Goal: Transaction & Acquisition: Purchase product/service

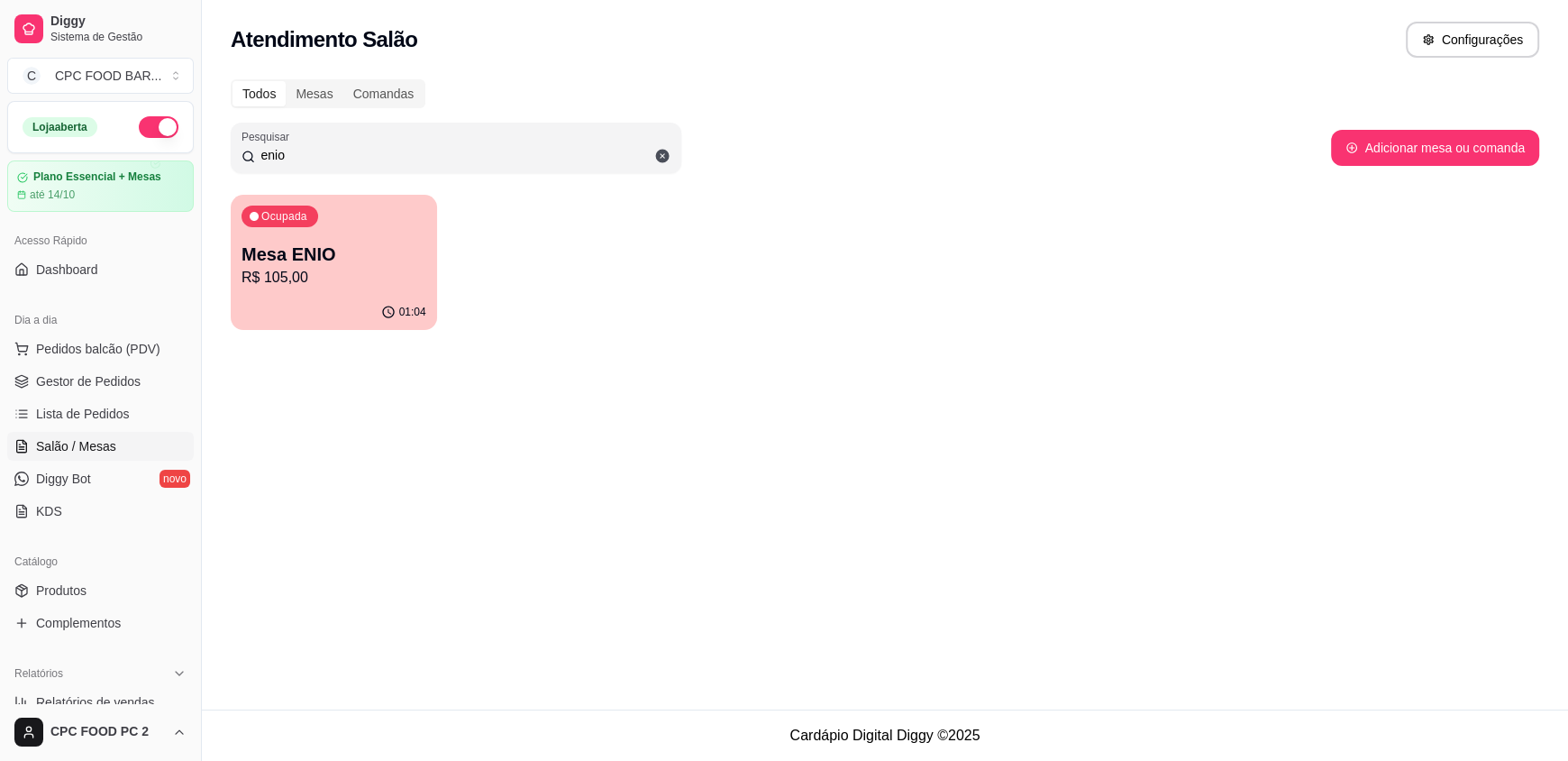
drag, startPoint x: 305, startPoint y: 157, endPoint x: 139, endPoint y: 149, distance: 166.2
click at [139, 149] on div "Diggy Sistema de Gestão C CPC FOOD BAR ... Loja aberta Plano Essencial + Mesas …" at bounding box center [784, 380] width 1568 height 761
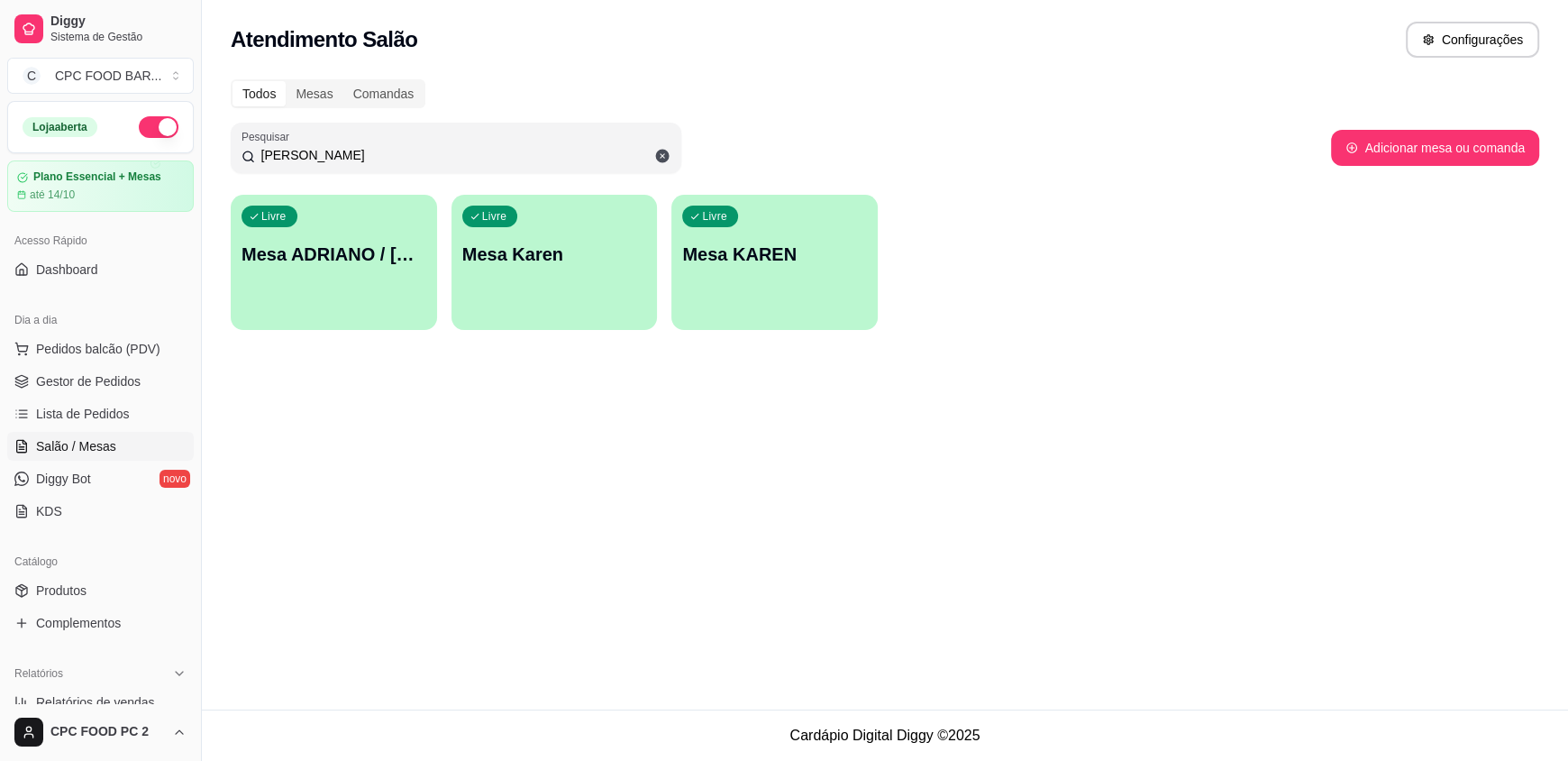
type input "[PERSON_NAME]"
click at [350, 271] on div "Livre Mesa ADRIANO / [PERSON_NAME] 3940" at bounding box center [333, 251] width 200 height 110
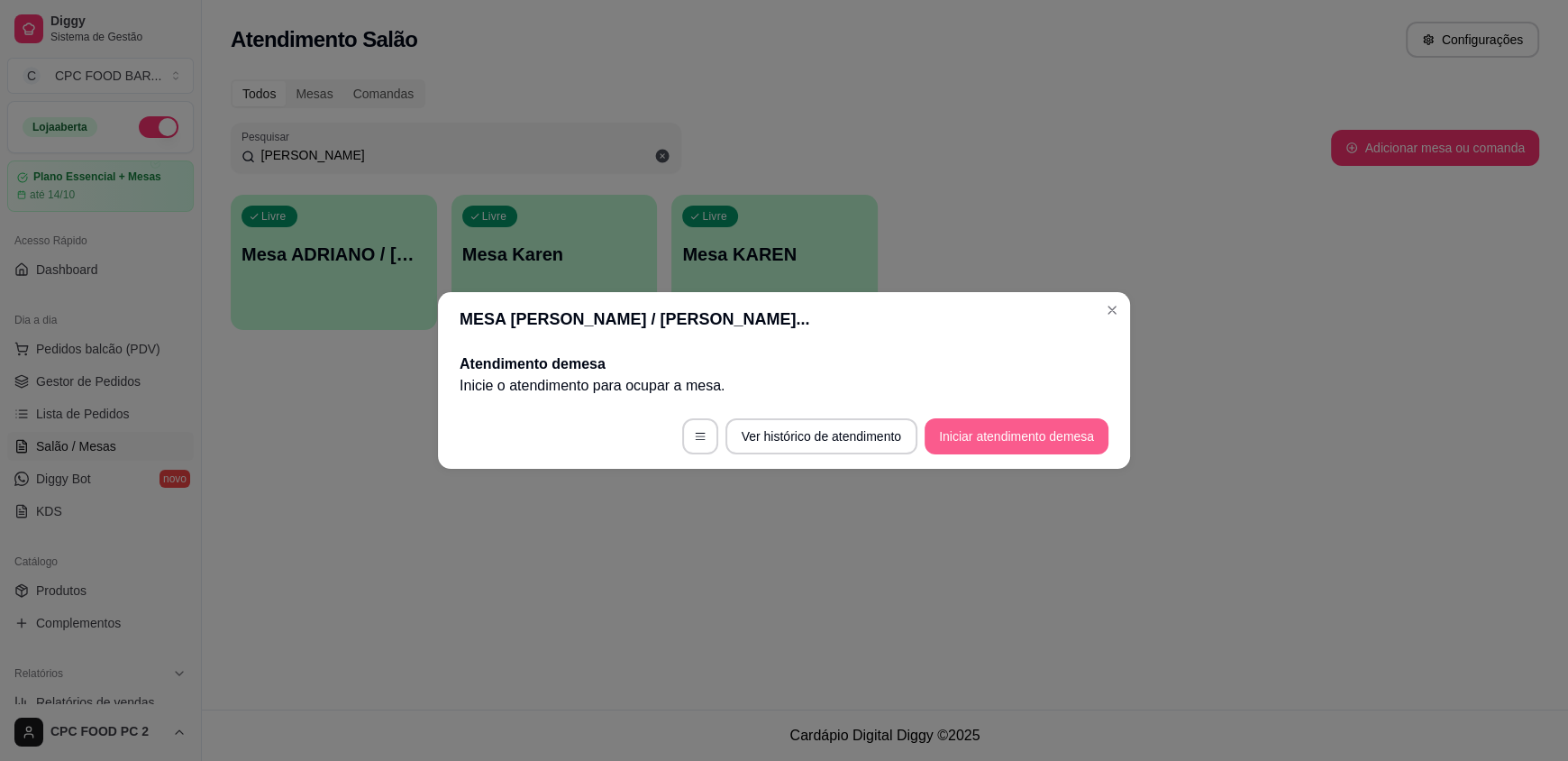
click at [1005, 427] on button "Iniciar atendimento de mesa" at bounding box center [1016, 436] width 184 height 36
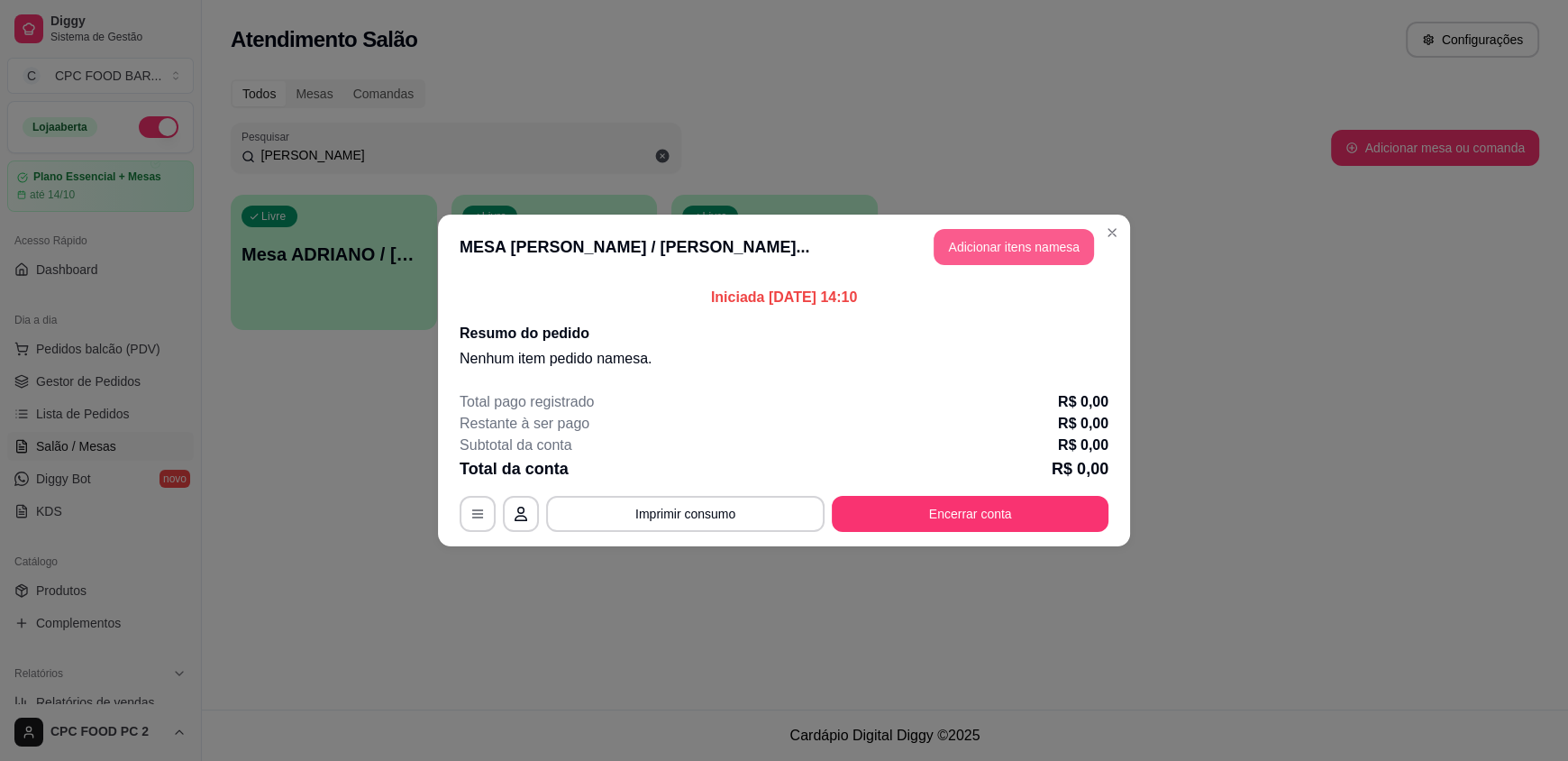
click at [992, 250] on button "Adicionar itens na mesa" at bounding box center [1013, 247] width 161 height 36
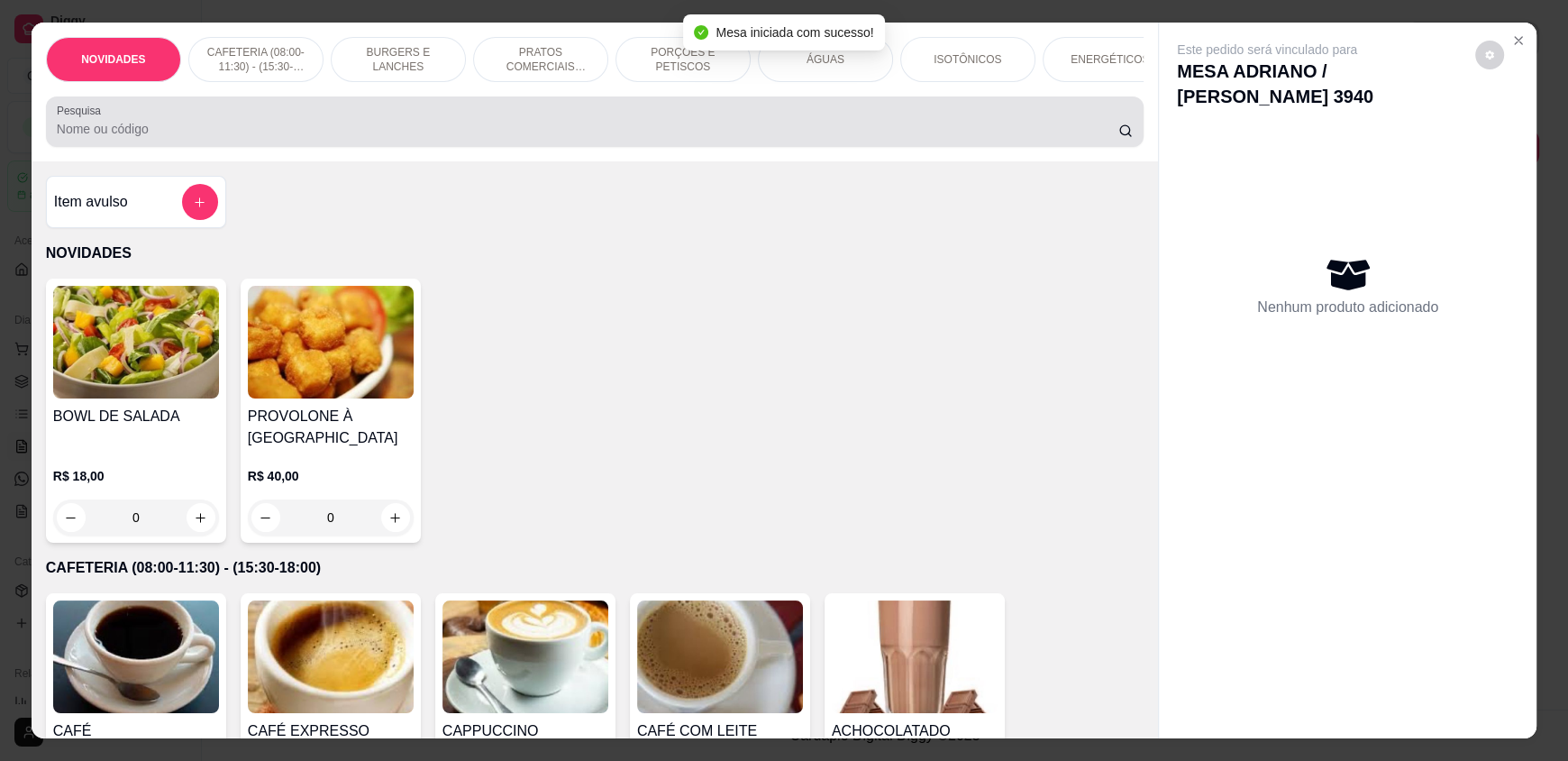
click at [513, 138] on input "Pesquisa" at bounding box center [587, 129] width 1063 height 18
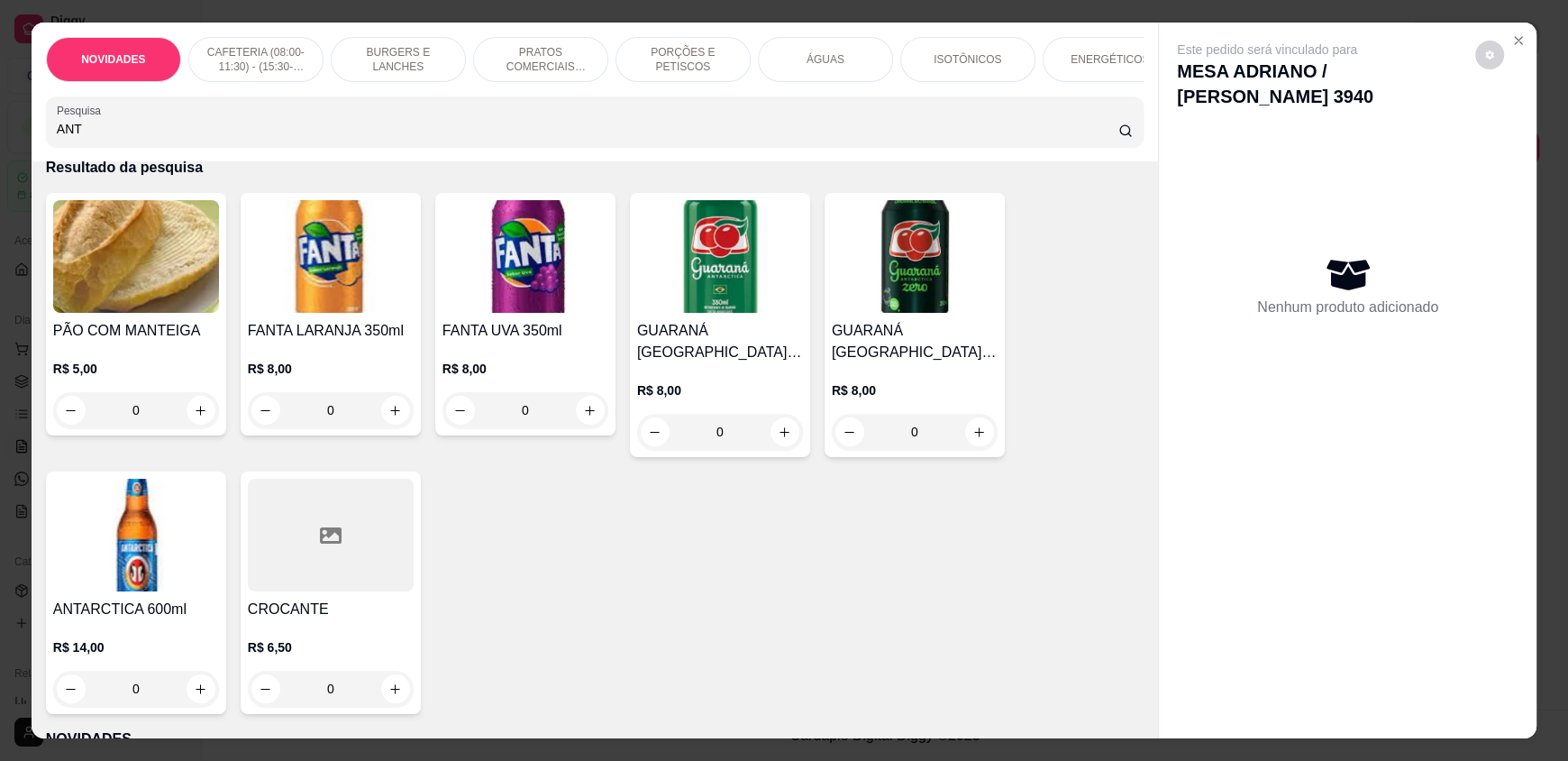
scroll to position [181, 0]
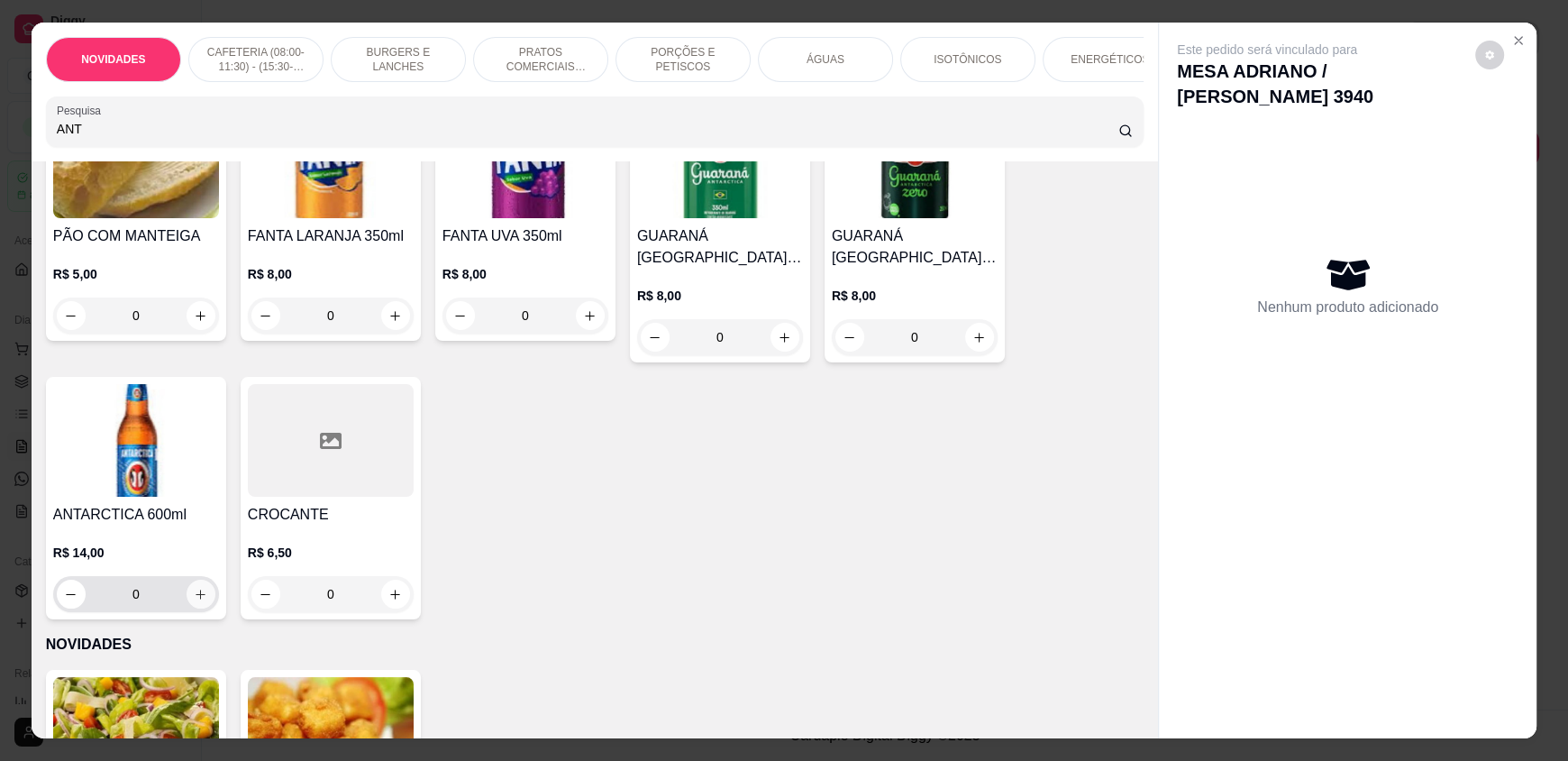
type input "ANT"
click at [186, 609] on button "increase-product-quantity" at bounding box center [200, 594] width 28 height 28
type input "1"
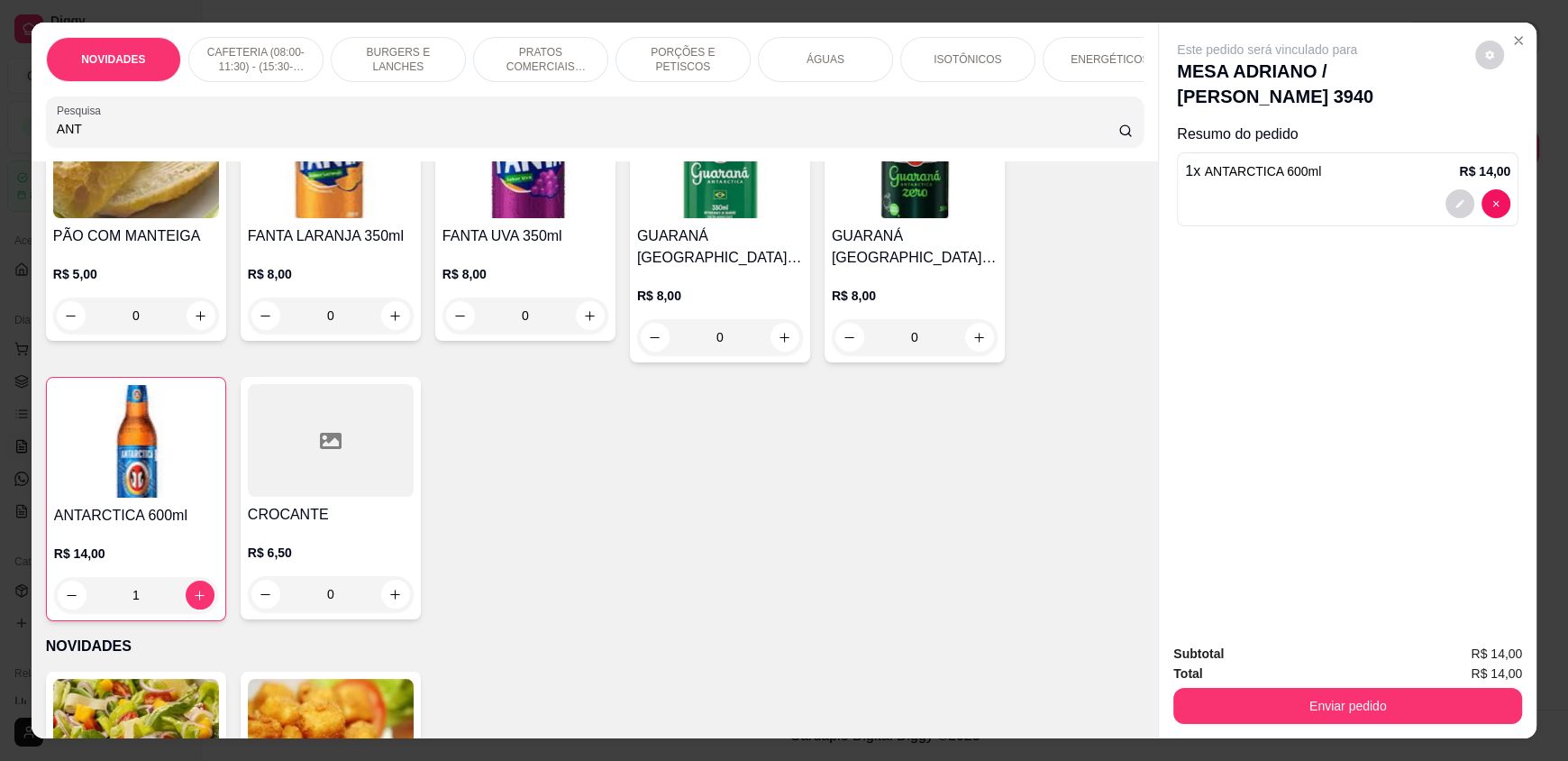
drag, startPoint x: 131, startPoint y: 146, endPoint x: 0, endPoint y: 147, distance: 131.0
click at [0, 147] on div "NOVIDADES CAFETERIA (08:00-11:30) - (15:30-18:00) BURGERS E LANCHES PRATOS COME…" at bounding box center [784, 380] width 1568 height 761
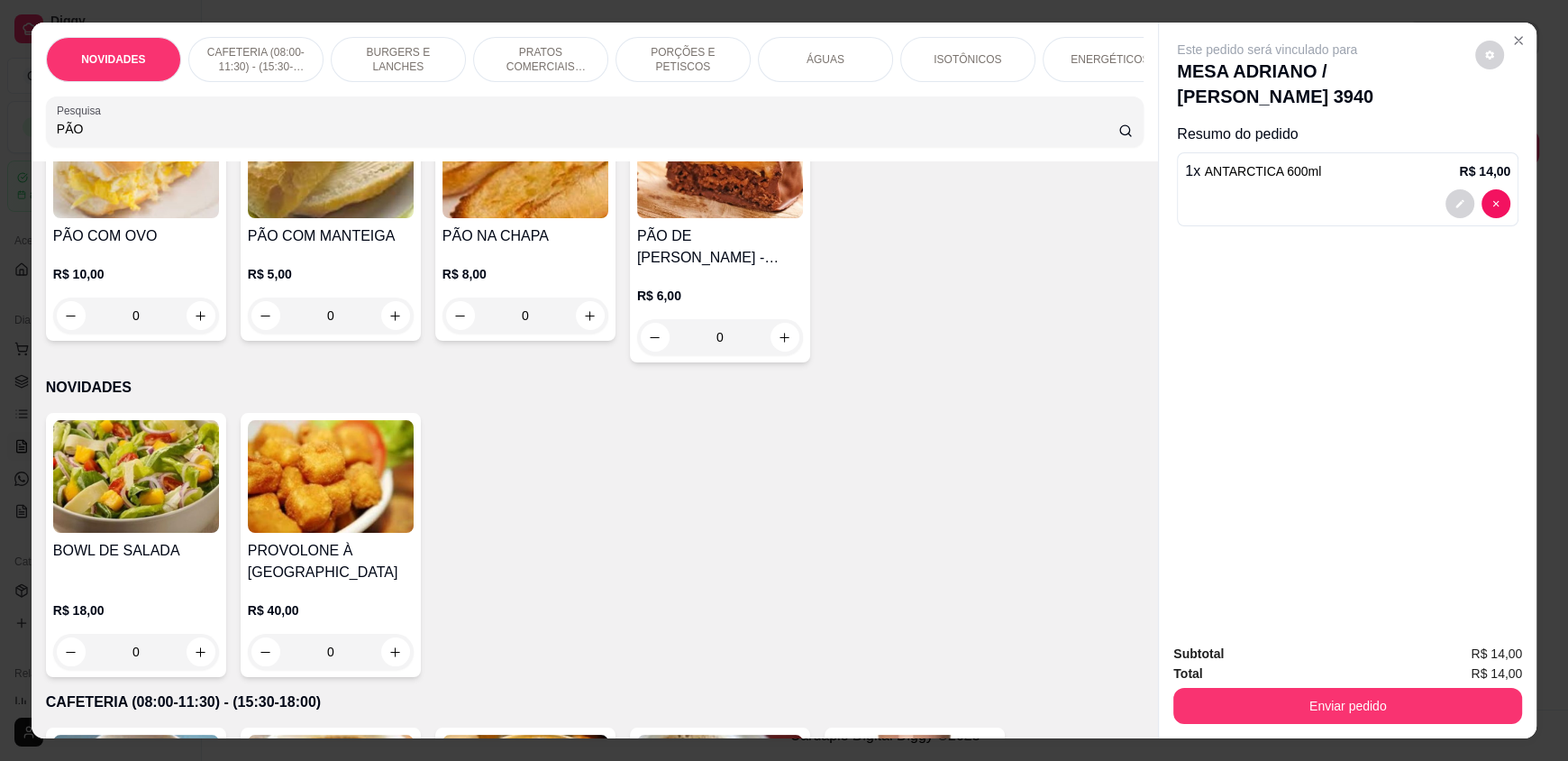
scroll to position [89, 0]
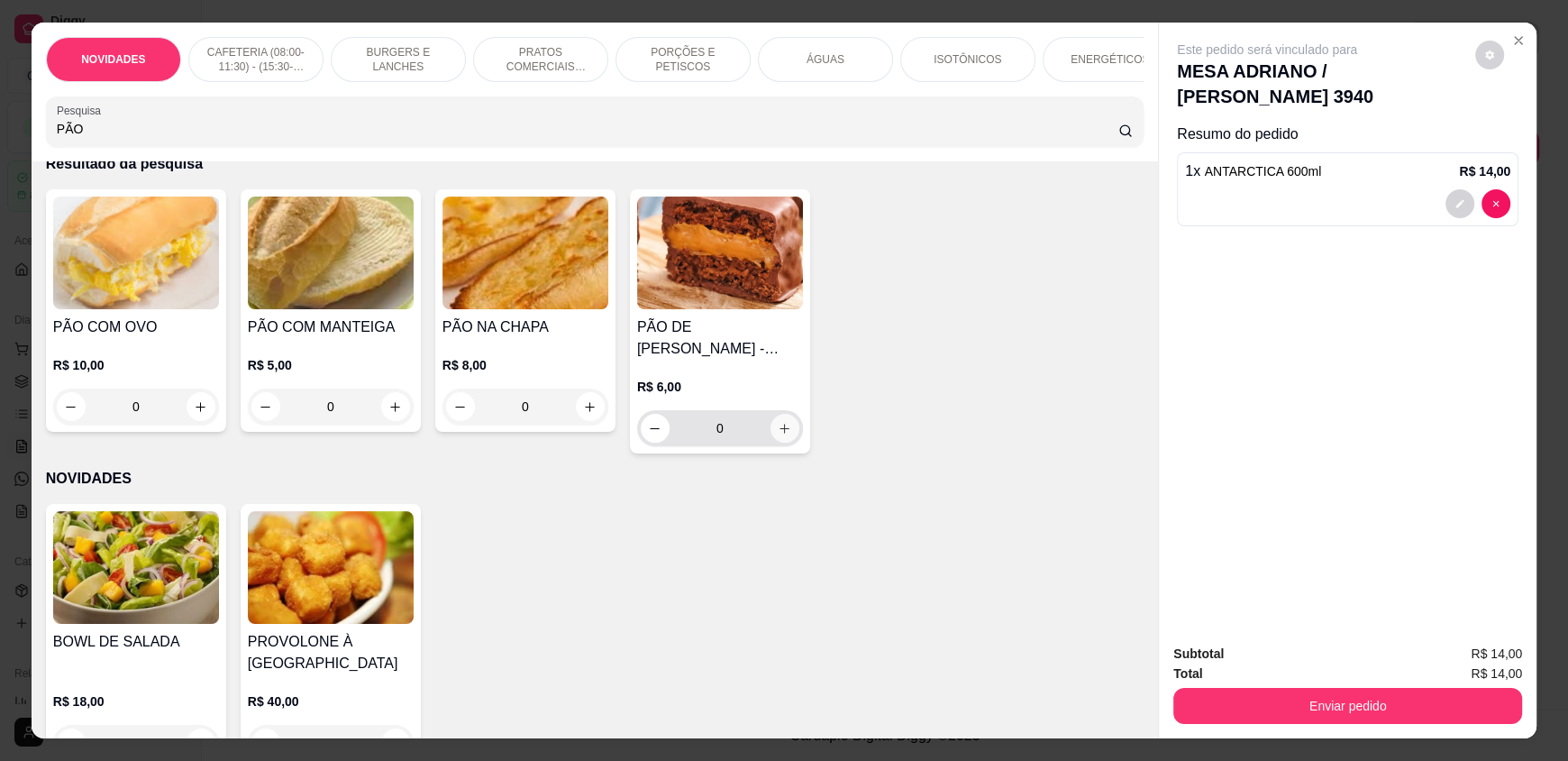
type input "PÃO"
click at [777, 434] on icon "increase-product-quantity" at bounding box center [784, 428] width 14 height 14
type input "1"
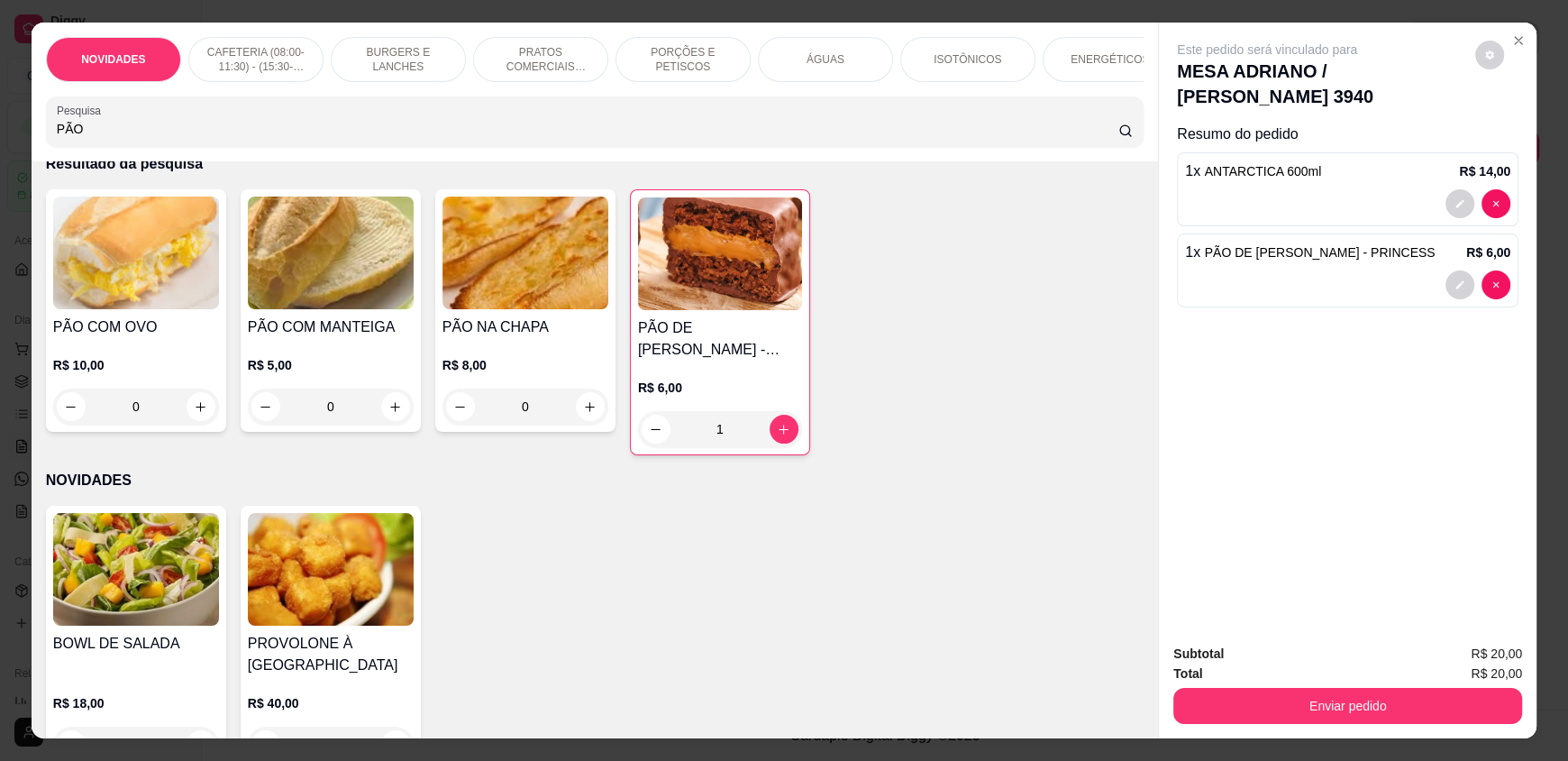
click at [1293, 726] on div "Subtotal R$ 20,00 Total R$ 20,00 Enviar pedido" at bounding box center [1347, 683] width 378 height 109
click at [1310, 716] on button "Enviar pedido" at bounding box center [1347, 706] width 348 height 36
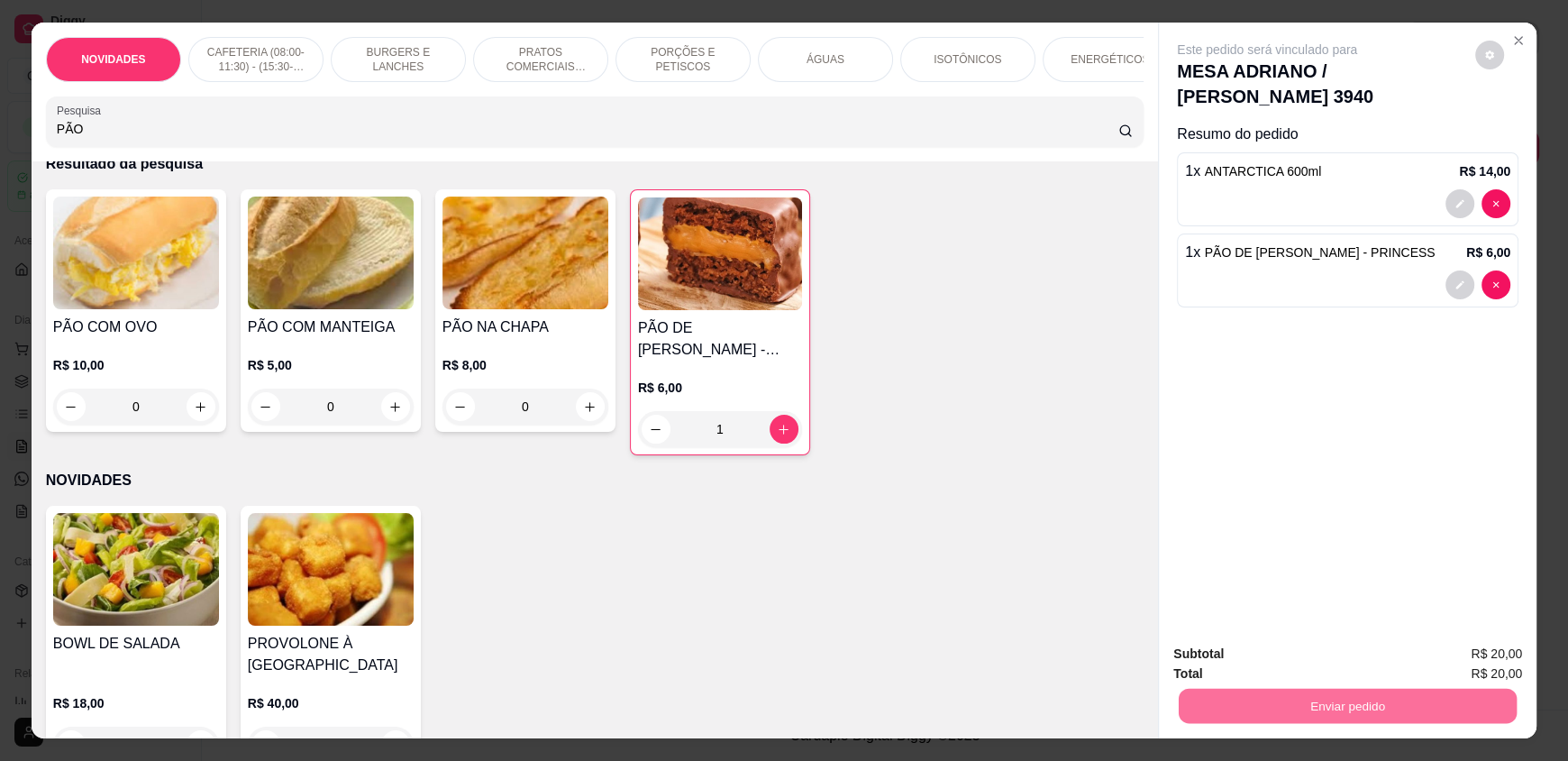
click at [1468, 655] on button "Enviar pedido" at bounding box center [1475, 662] width 102 height 35
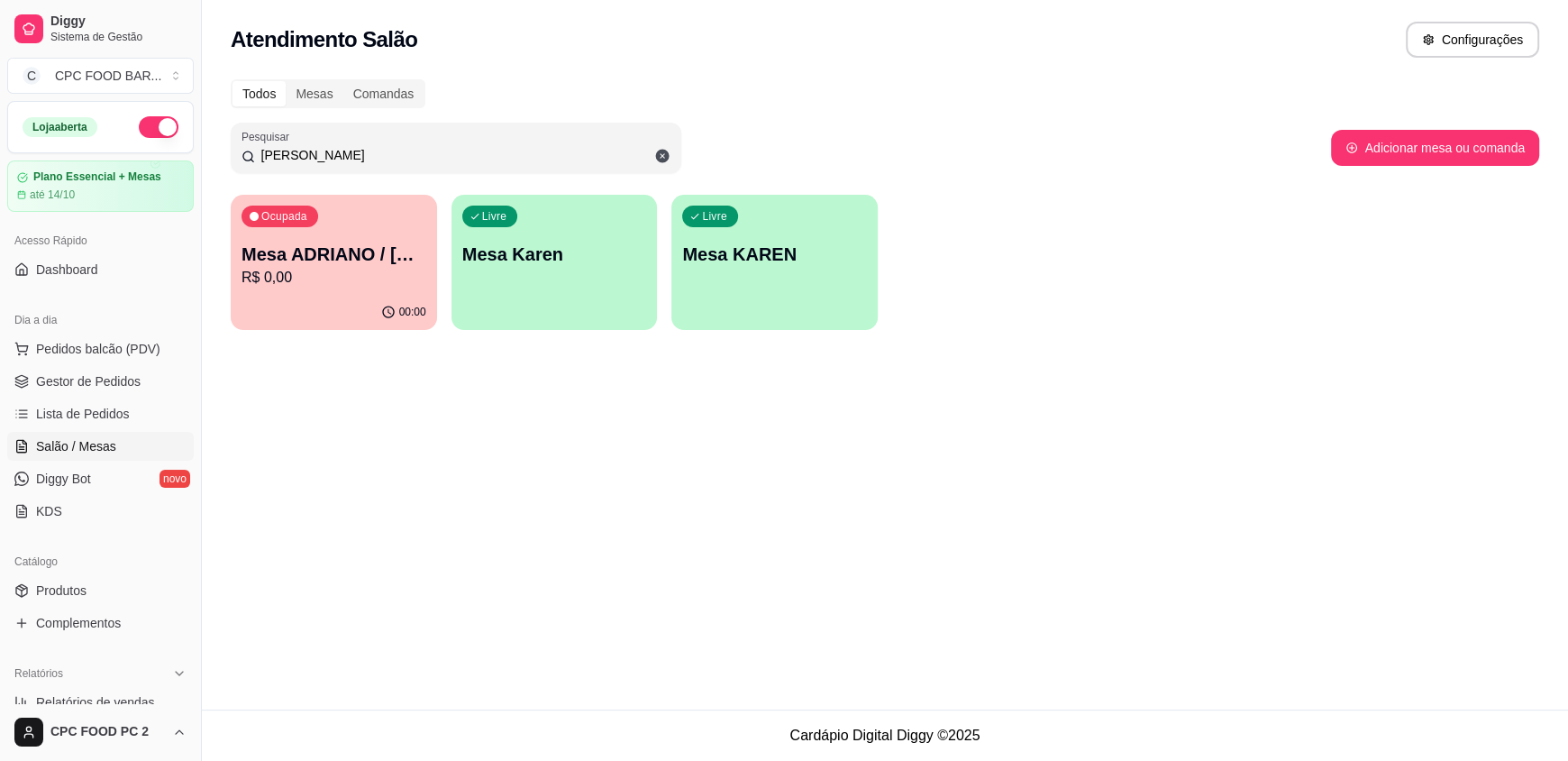
drag, startPoint x: 299, startPoint y: 146, endPoint x: 239, endPoint y: 140, distance: 60.3
click at [236, 135] on div "Pesquisar [PERSON_NAME]" at bounding box center [456, 147] width 451 height 50
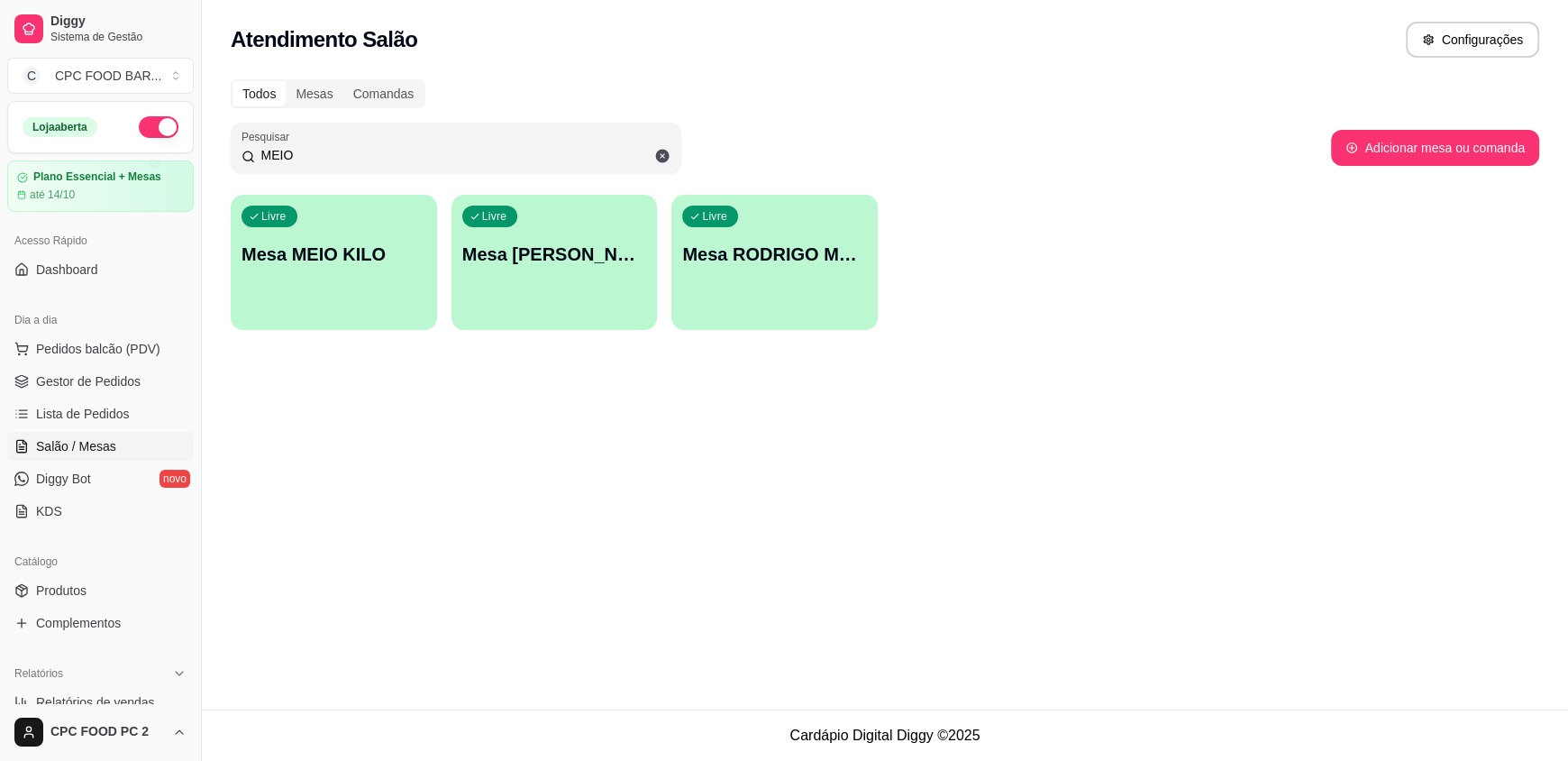
type input "MEIO"
click at [376, 242] on p "Mesa MEIO KILO" at bounding box center [334, 255] width 184 height 26
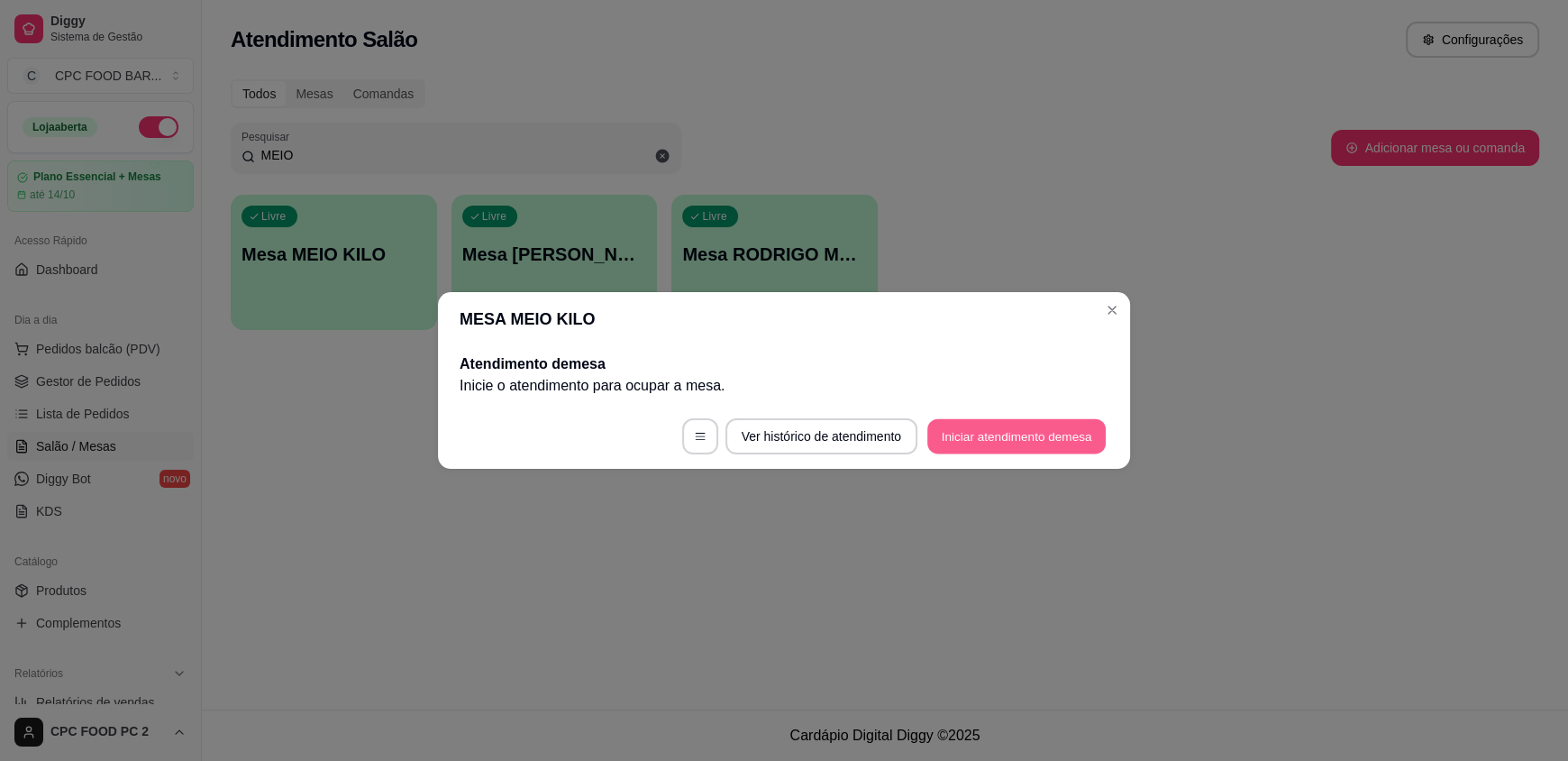
click at [1012, 428] on button "Iniciar atendimento de mesa" at bounding box center [1016, 436] width 179 height 36
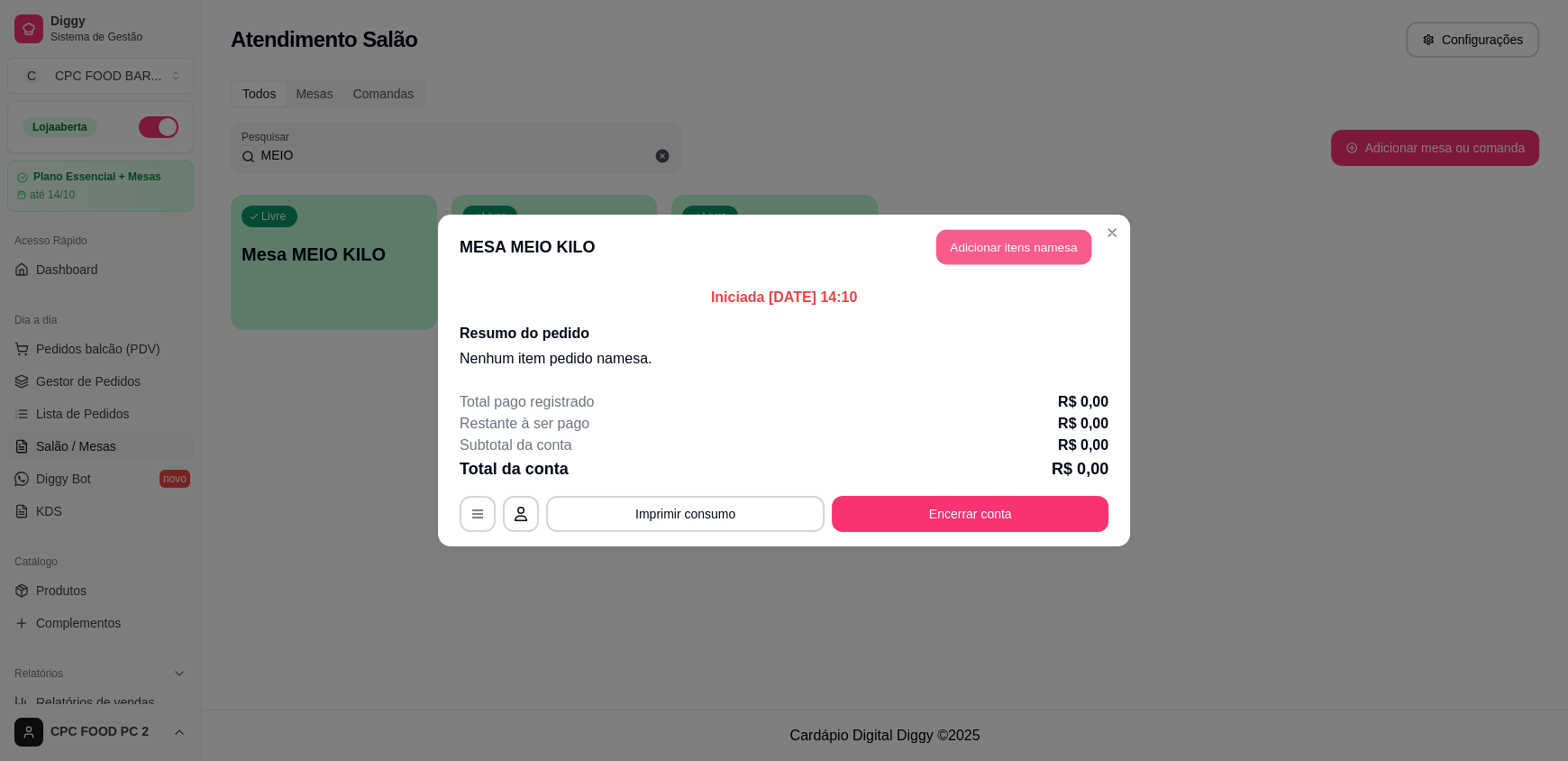
click at [966, 253] on button "Adicionar itens na mesa" at bounding box center [1013, 247] width 155 height 36
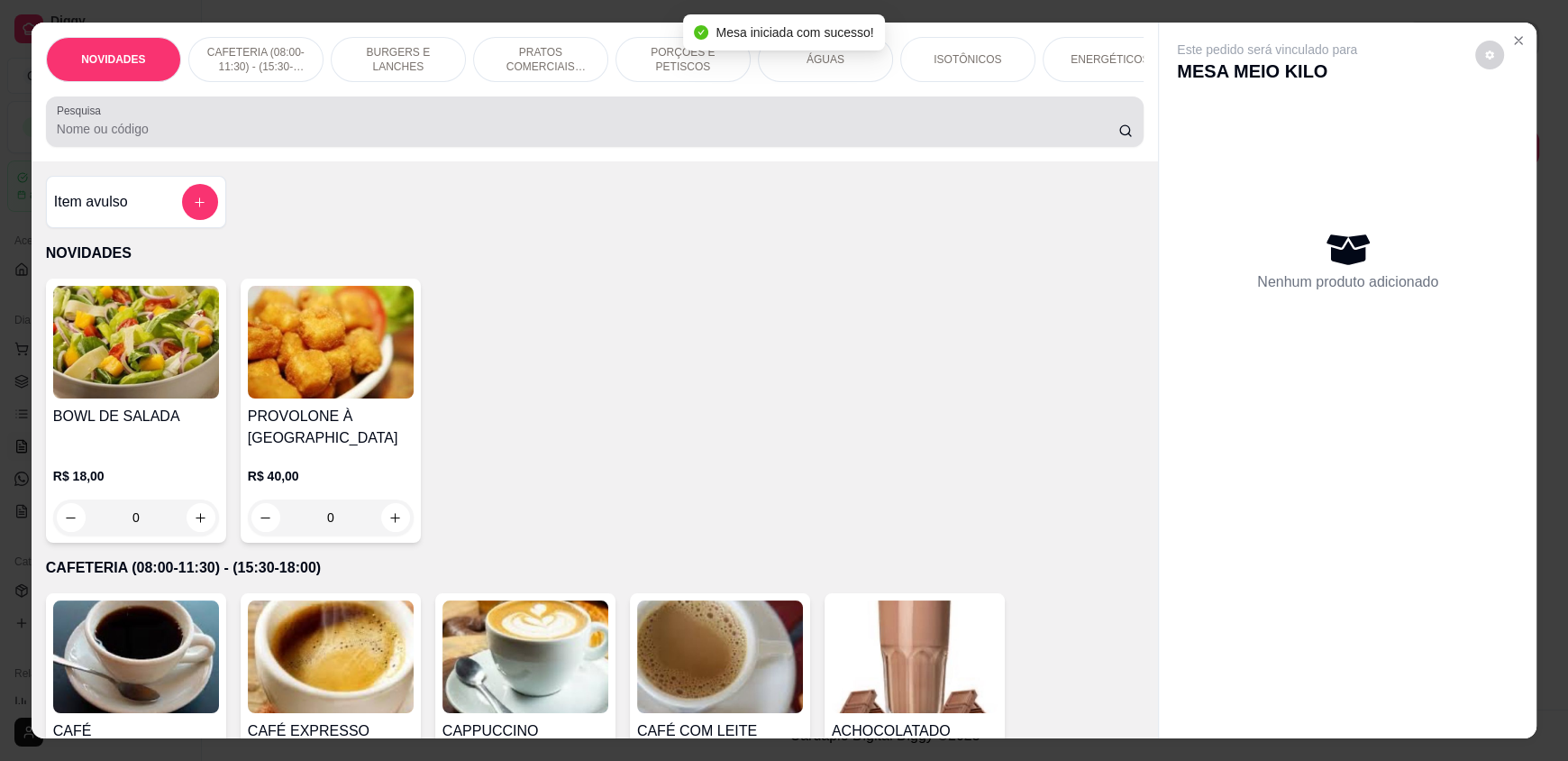
click at [804, 140] on div at bounding box center [594, 122] width 1075 height 36
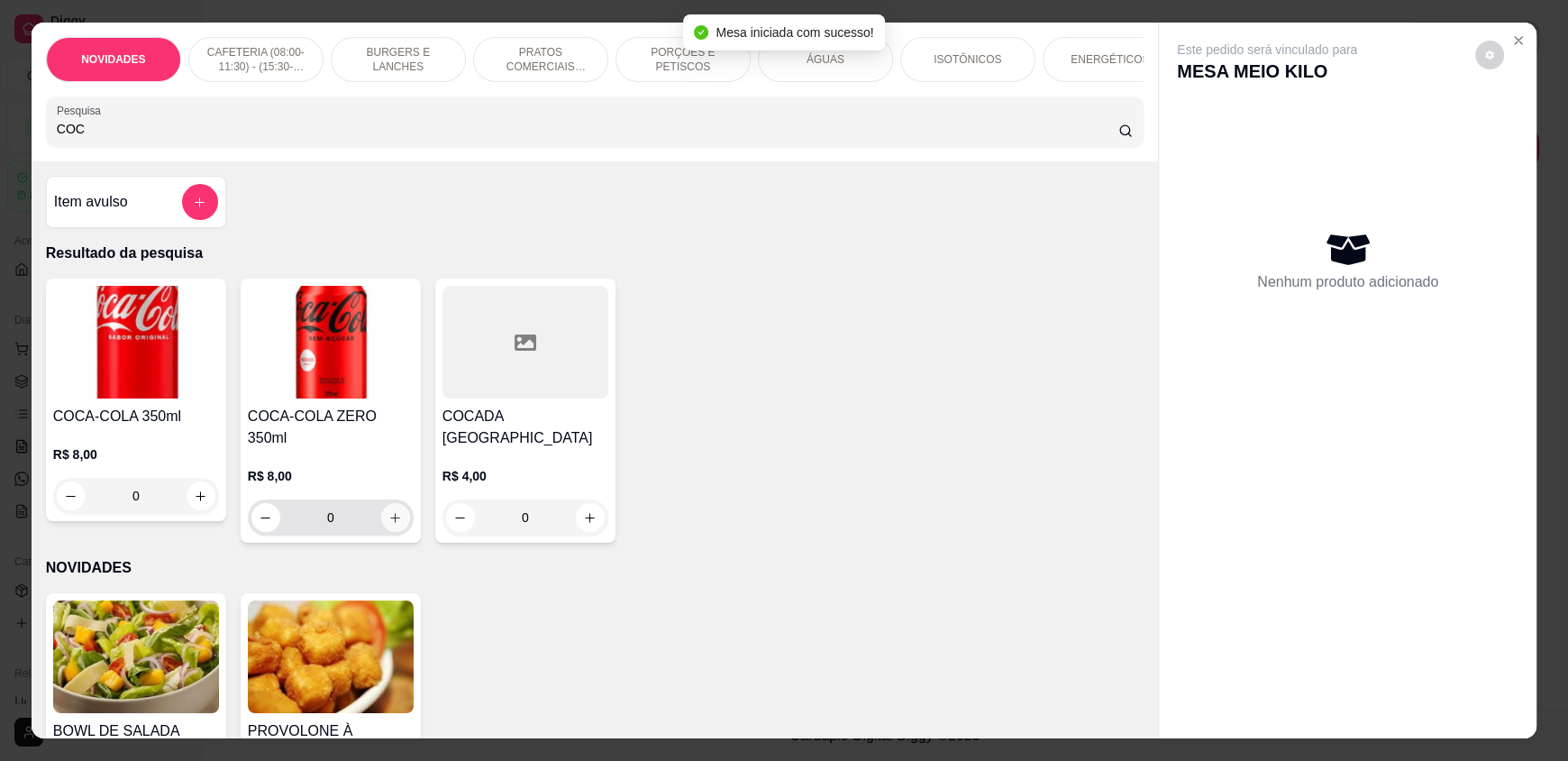
type input "COC"
click at [389, 511] on icon "increase-product-quantity" at bounding box center [396, 517] width 14 height 14
type input "1"
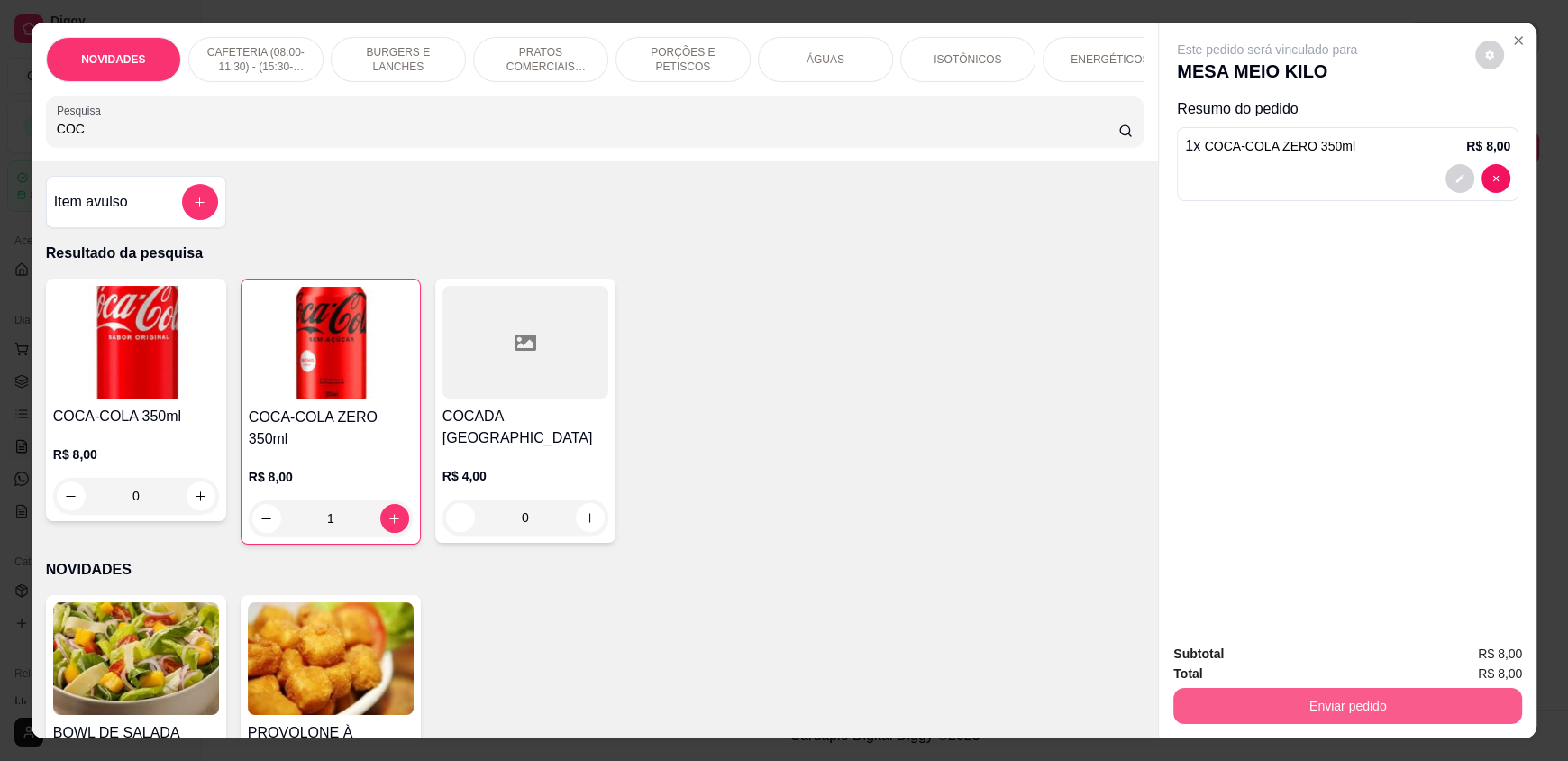
click at [1236, 700] on button "Enviar pedido" at bounding box center [1347, 706] width 348 height 36
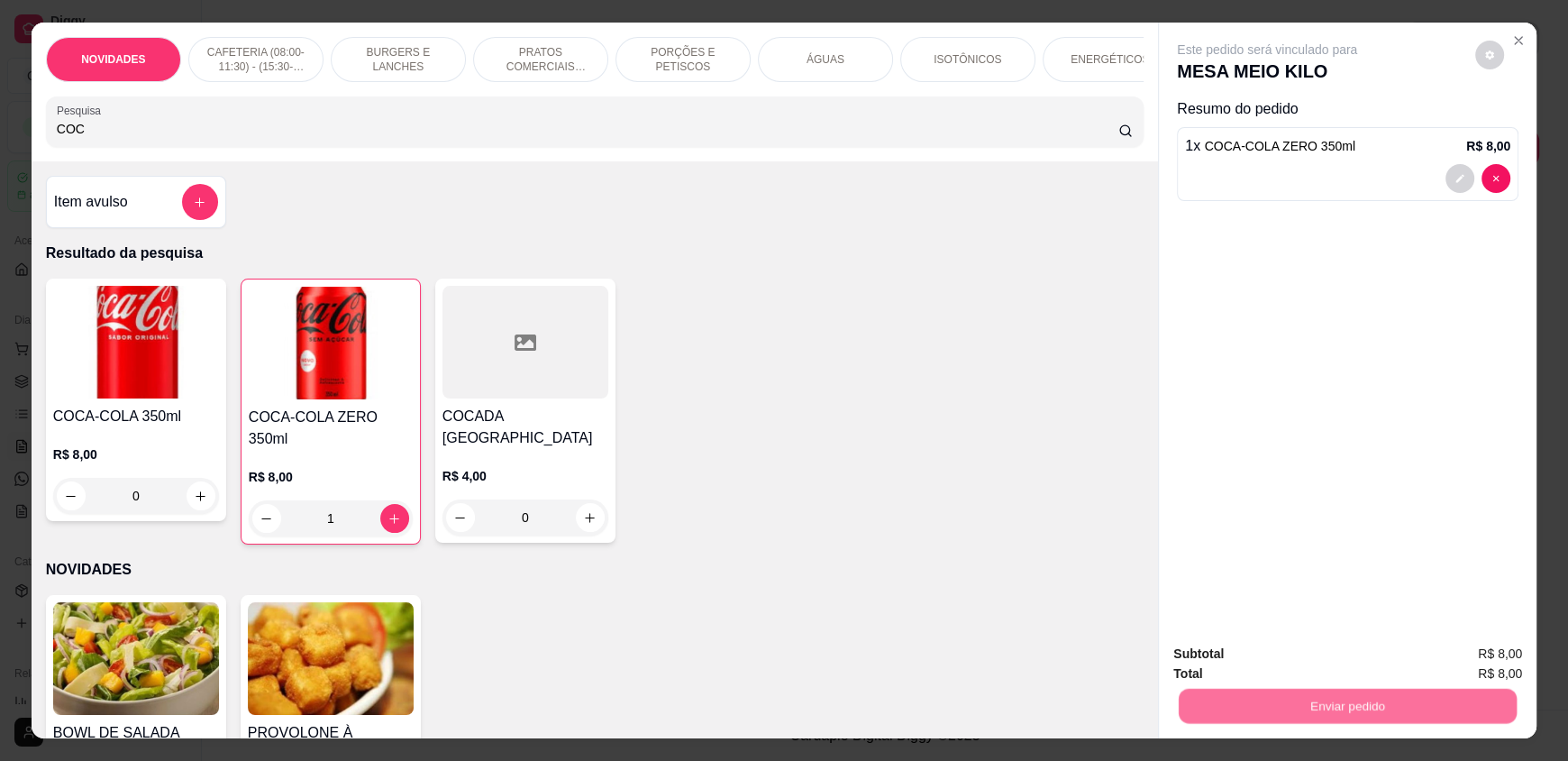
click at [1461, 665] on button "Enviar pedido" at bounding box center [1475, 662] width 102 height 35
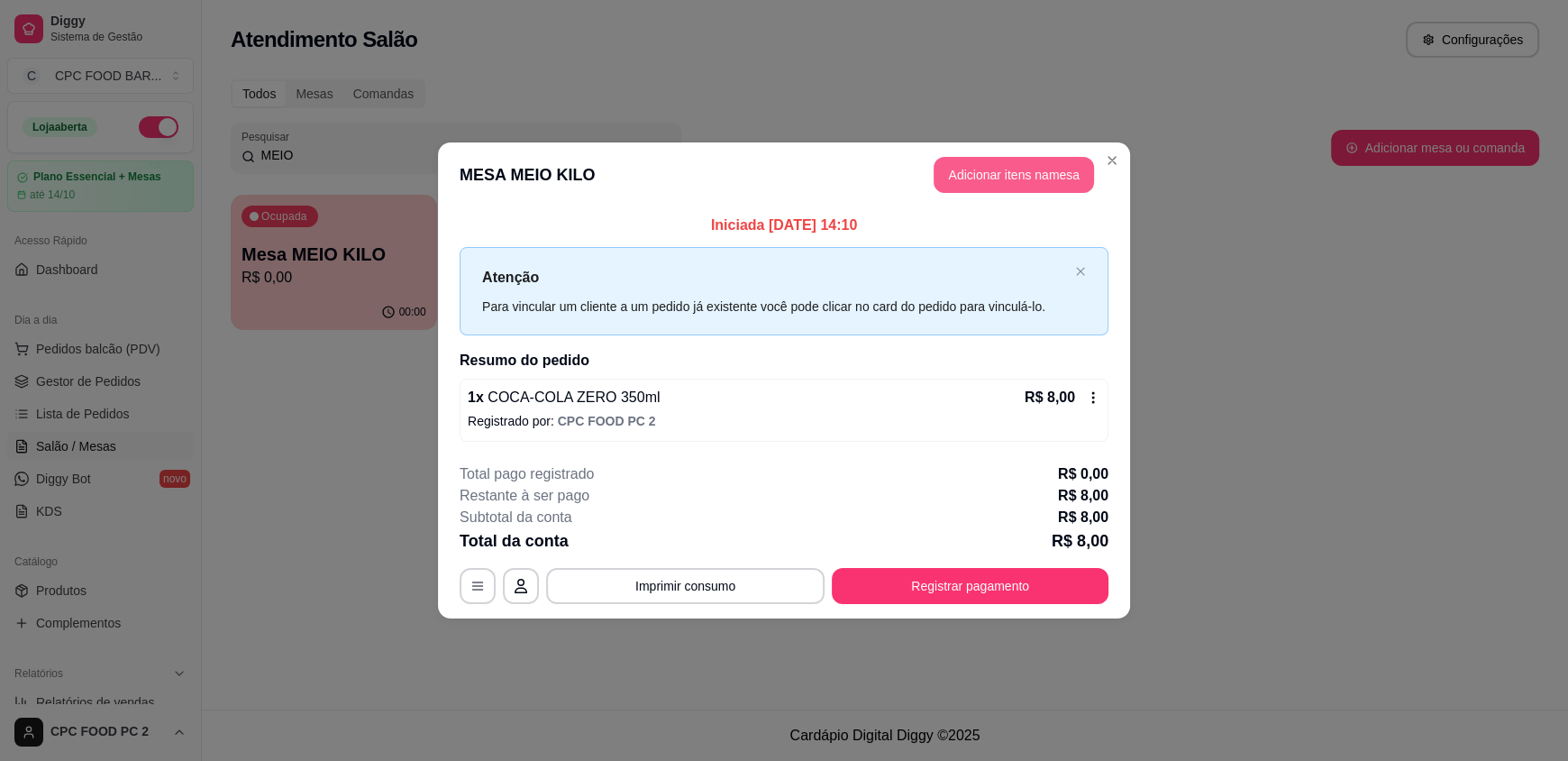
click at [1029, 182] on button "Adicionar itens na mesa" at bounding box center [1013, 175] width 161 height 36
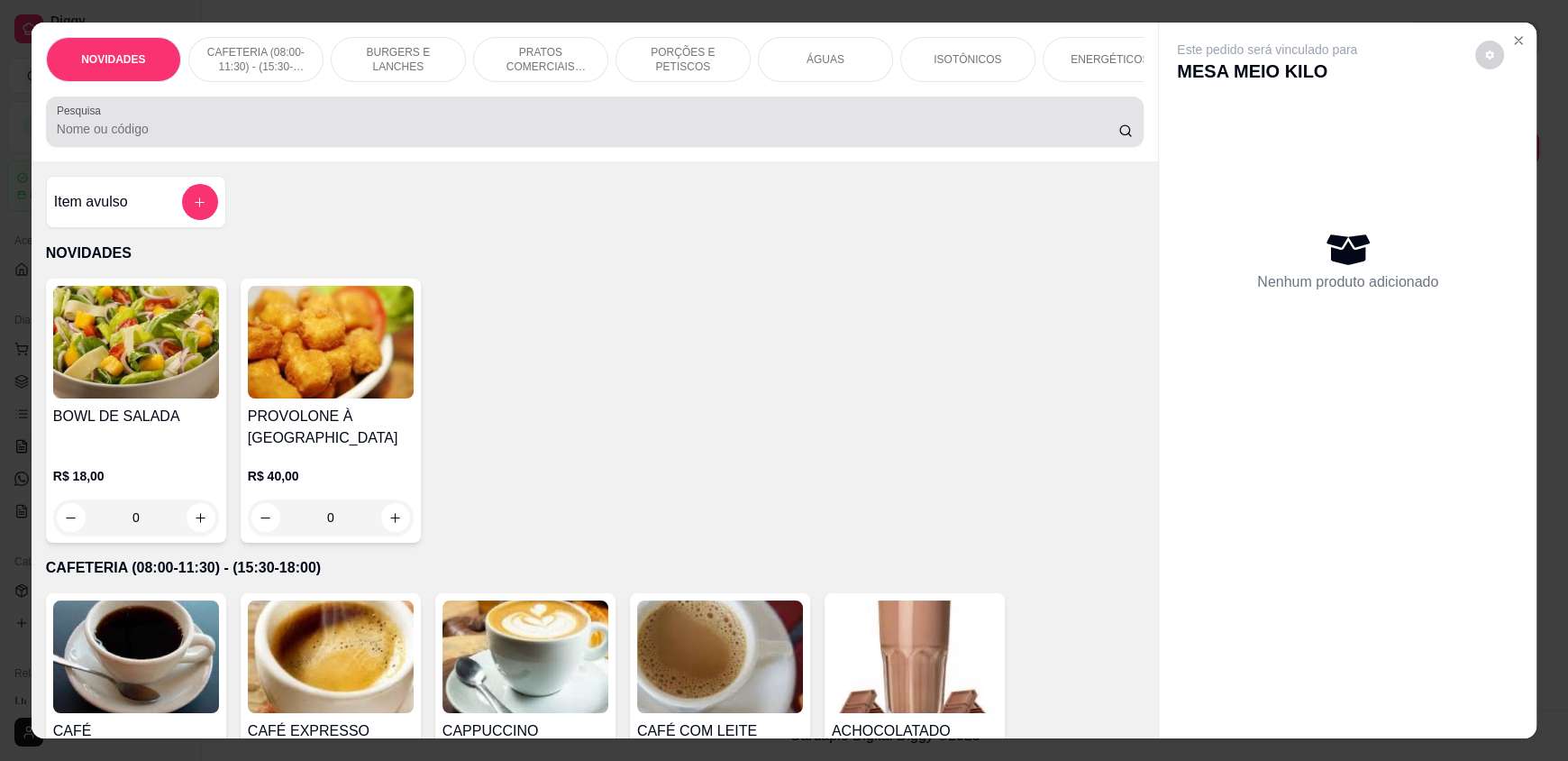
click at [608, 138] on input "Pesquisa" at bounding box center [587, 129] width 1063 height 18
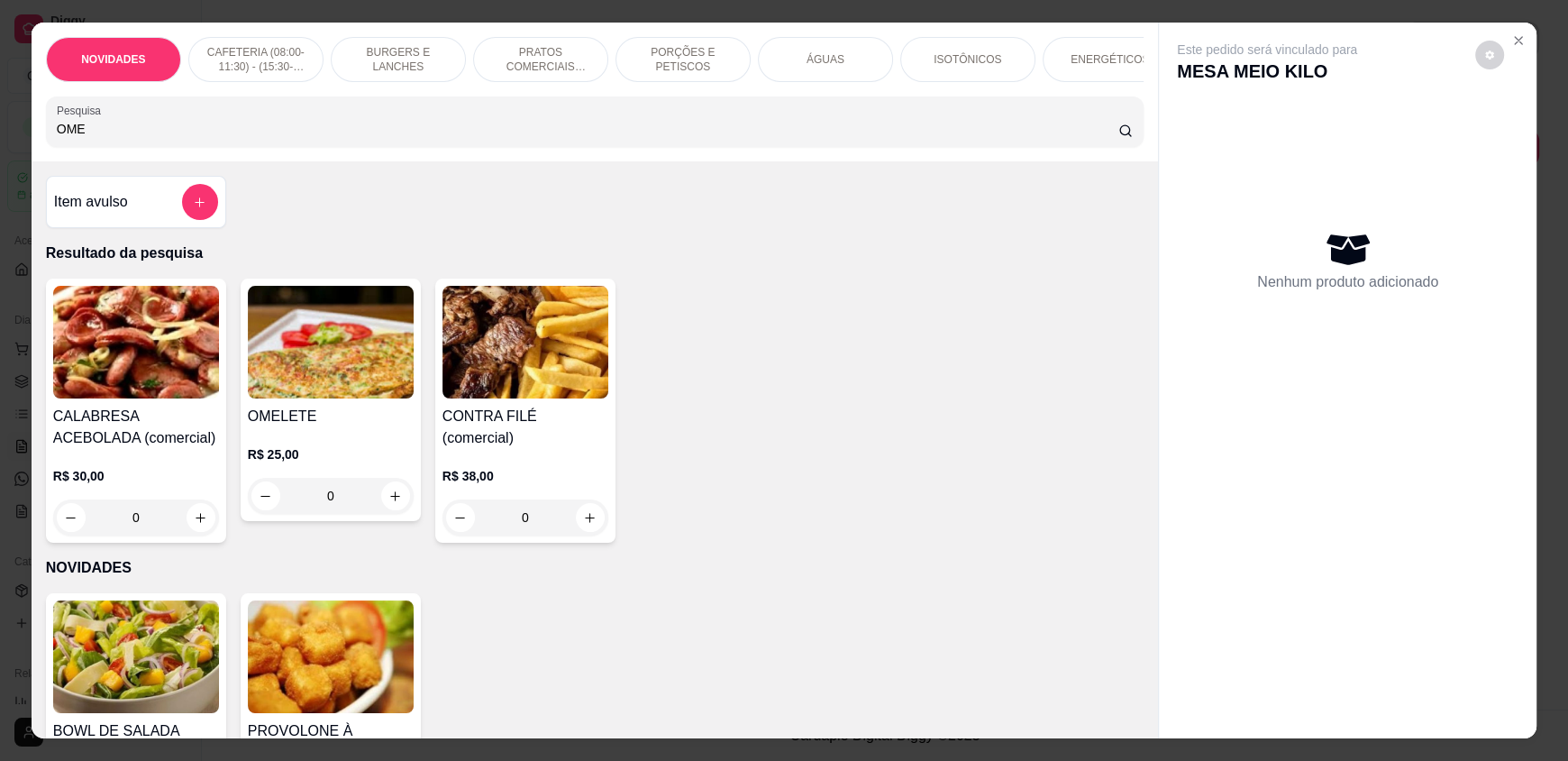
type input "OME"
click at [389, 501] on icon "increase-product-quantity" at bounding box center [396, 495] width 14 height 14
type input "1"
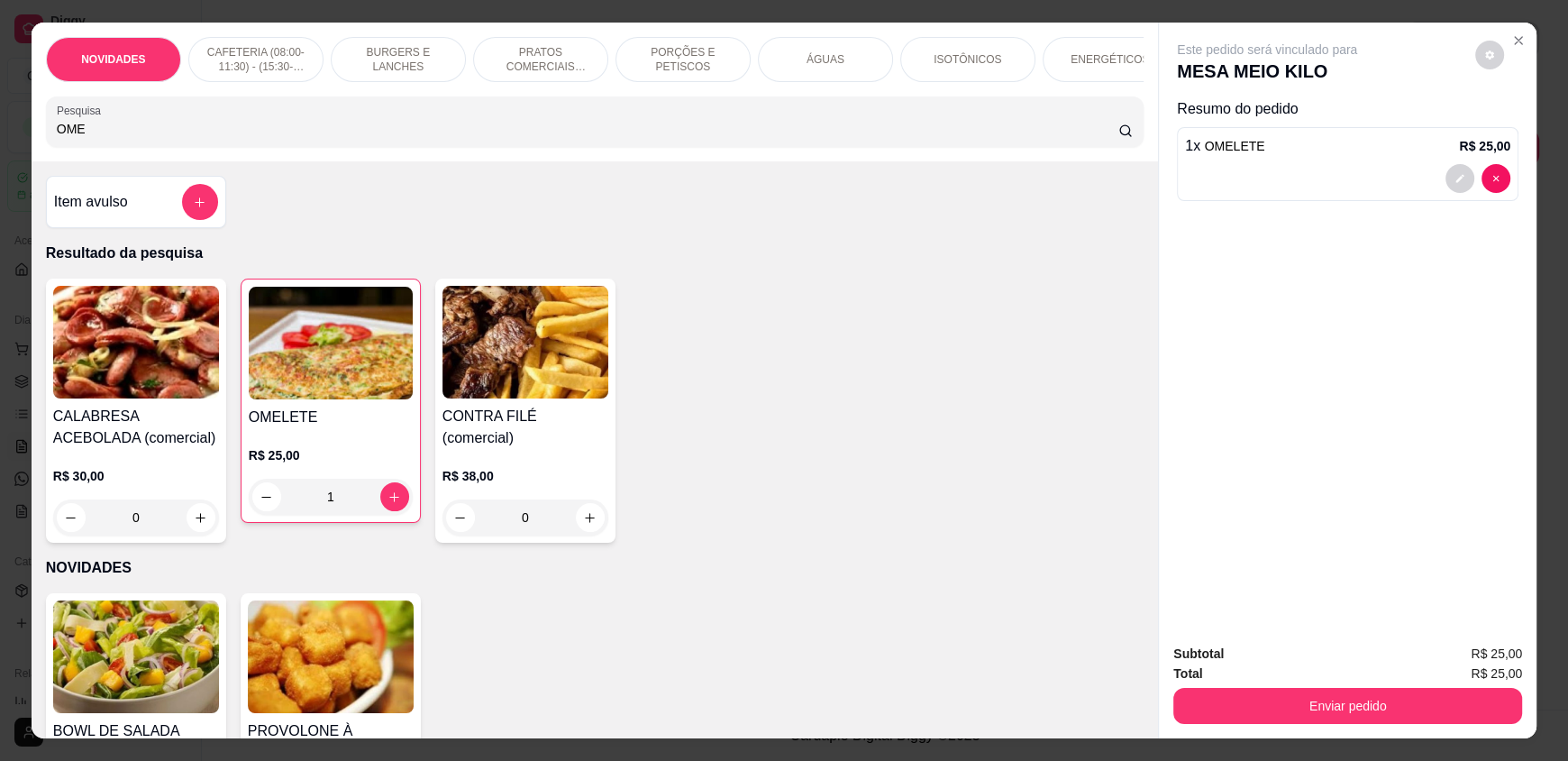
drag, startPoint x: 122, startPoint y: 138, endPoint x: 0, endPoint y: 147, distance: 122.3
click at [0, 147] on div "NOVIDADES CAFETERIA (08:00-11:30) - (15:30-18:00) BURGERS E LANCHES PRATOS COME…" at bounding box center [784, 380] width 1568 height 761
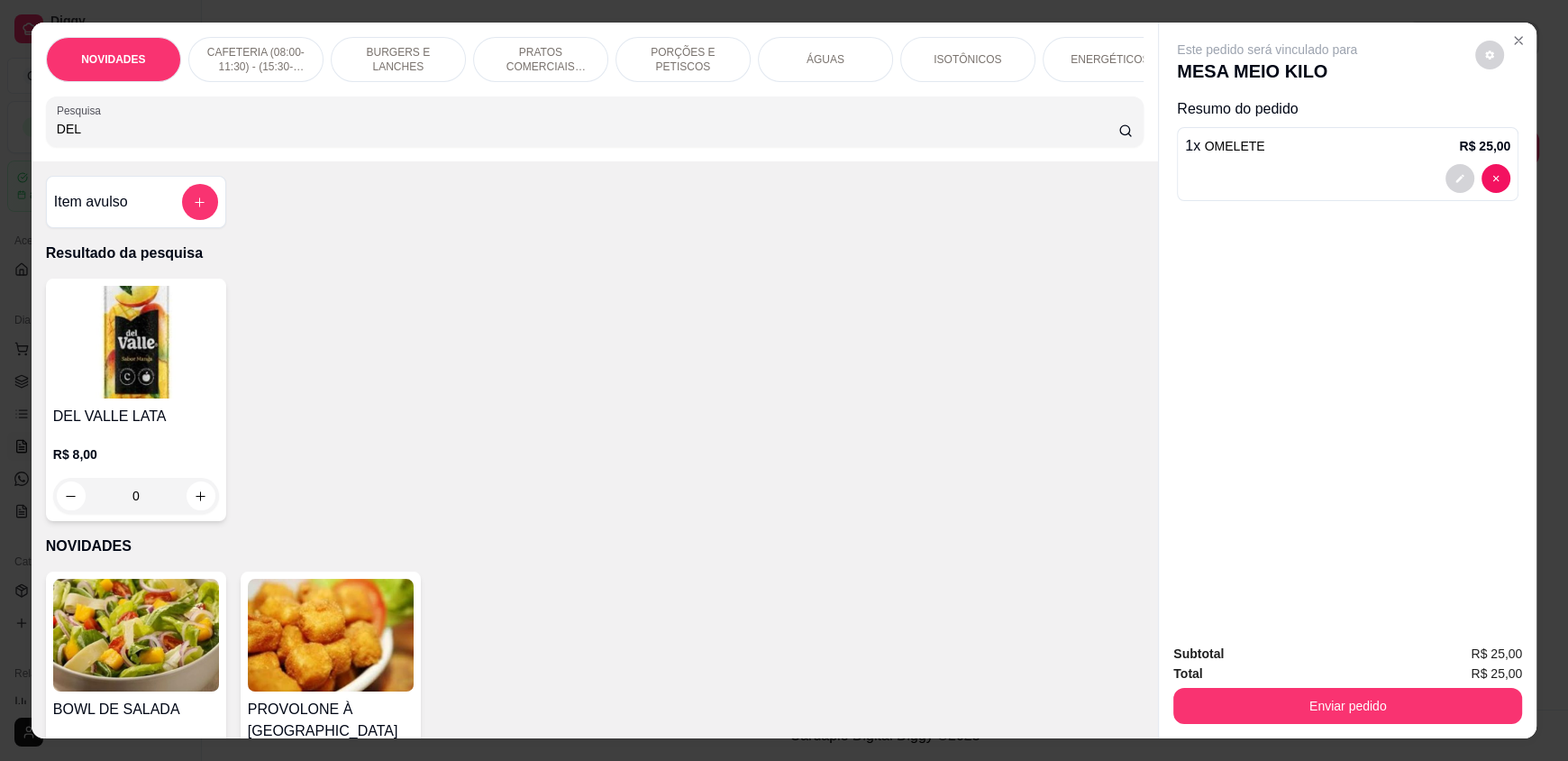
type input "DEL"
click at [193, 502] on div "0" at bounding box center [136, 496] width 166 height 36
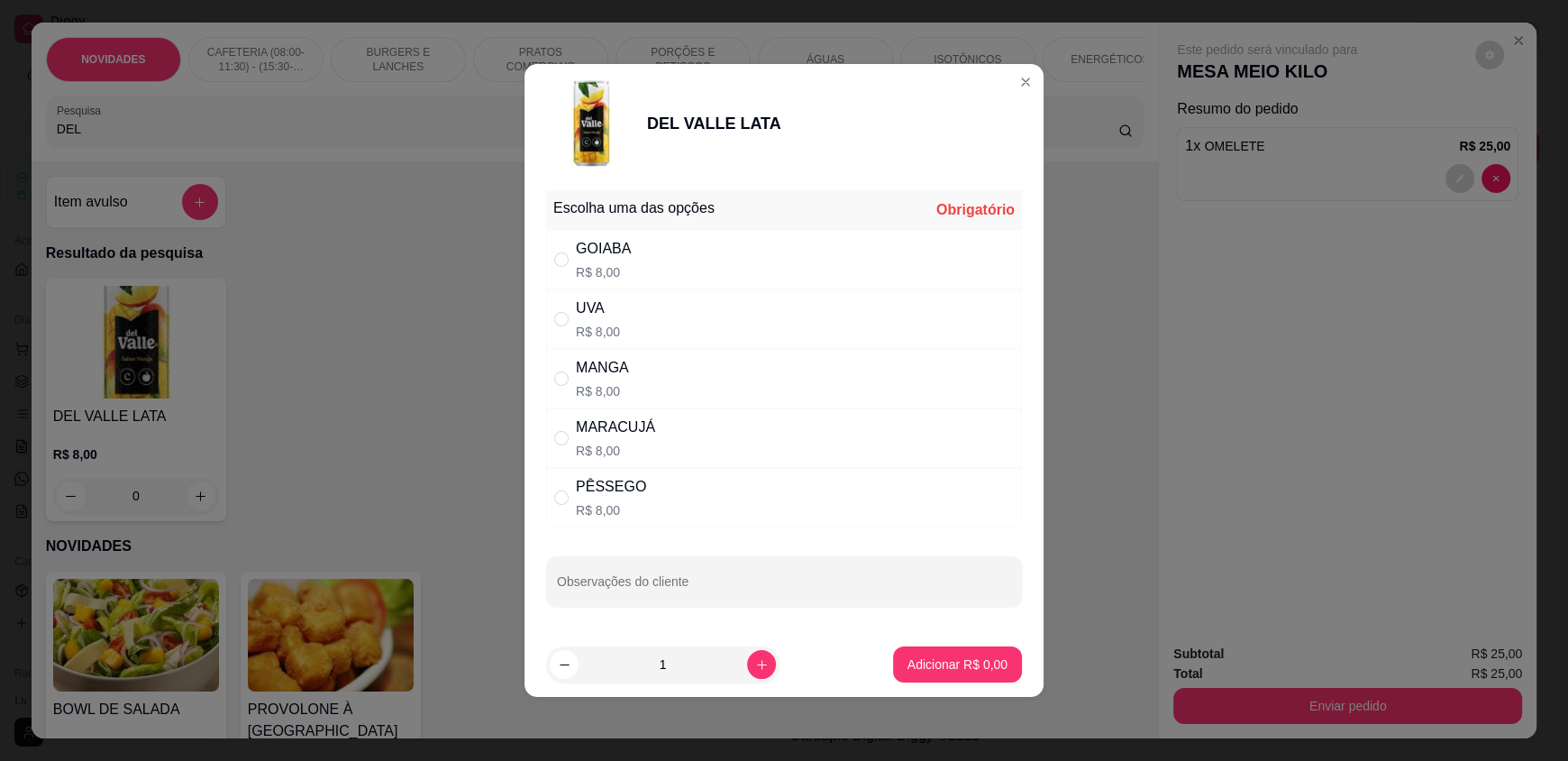
click at [701, 356] on div "MANGA R$ 8,00" at bounding box center [784, 378] width 476 height 59
radio input "true"
click at [934, 656] on p "Adicionar R$ 8,00" at bounding box center [958, 664] width 100 height 18
type input "1"
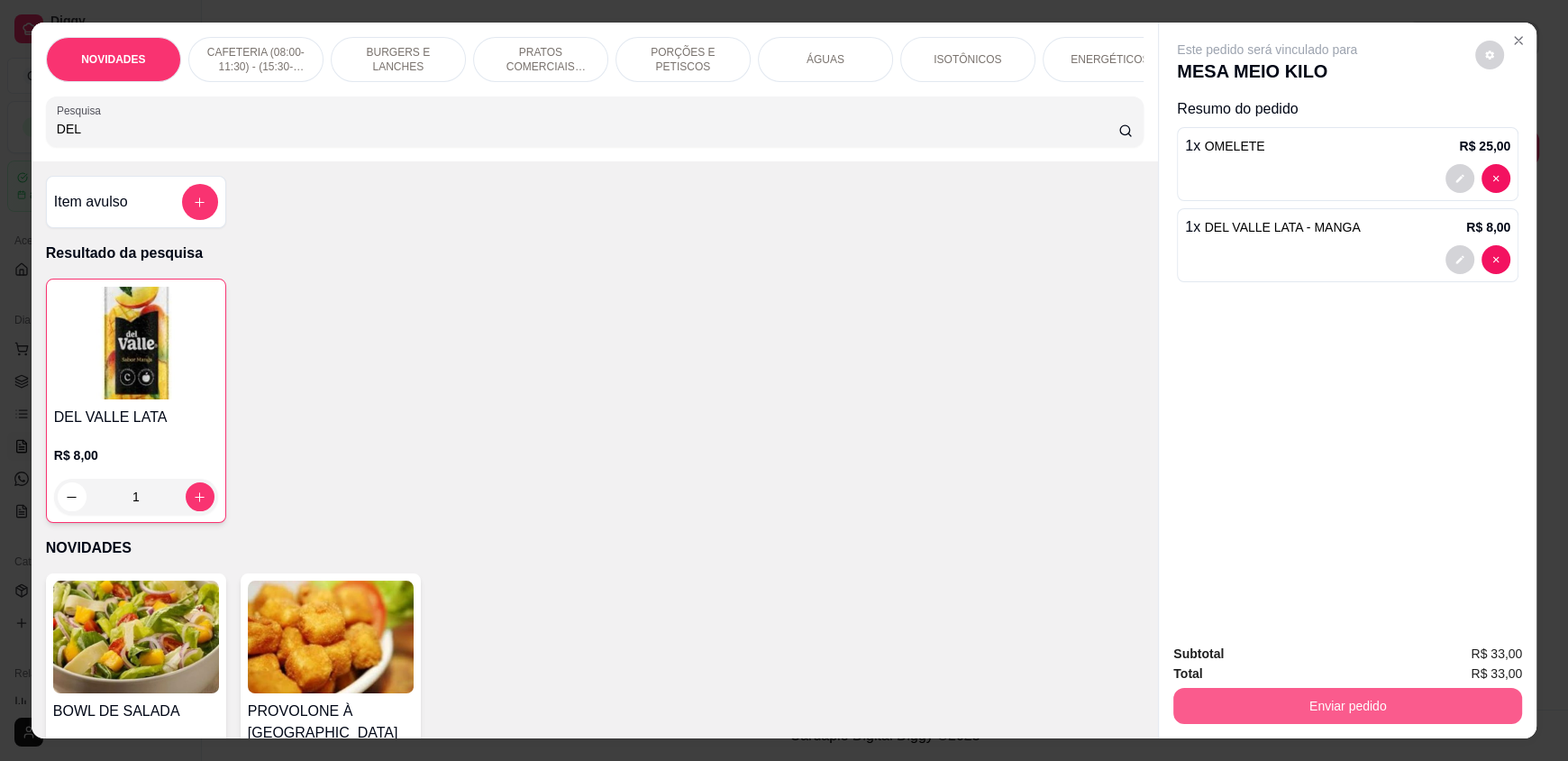
click at [1365, 698] on button "Enviar pedido" at bounding box center [1347, 706] width 348 height 36
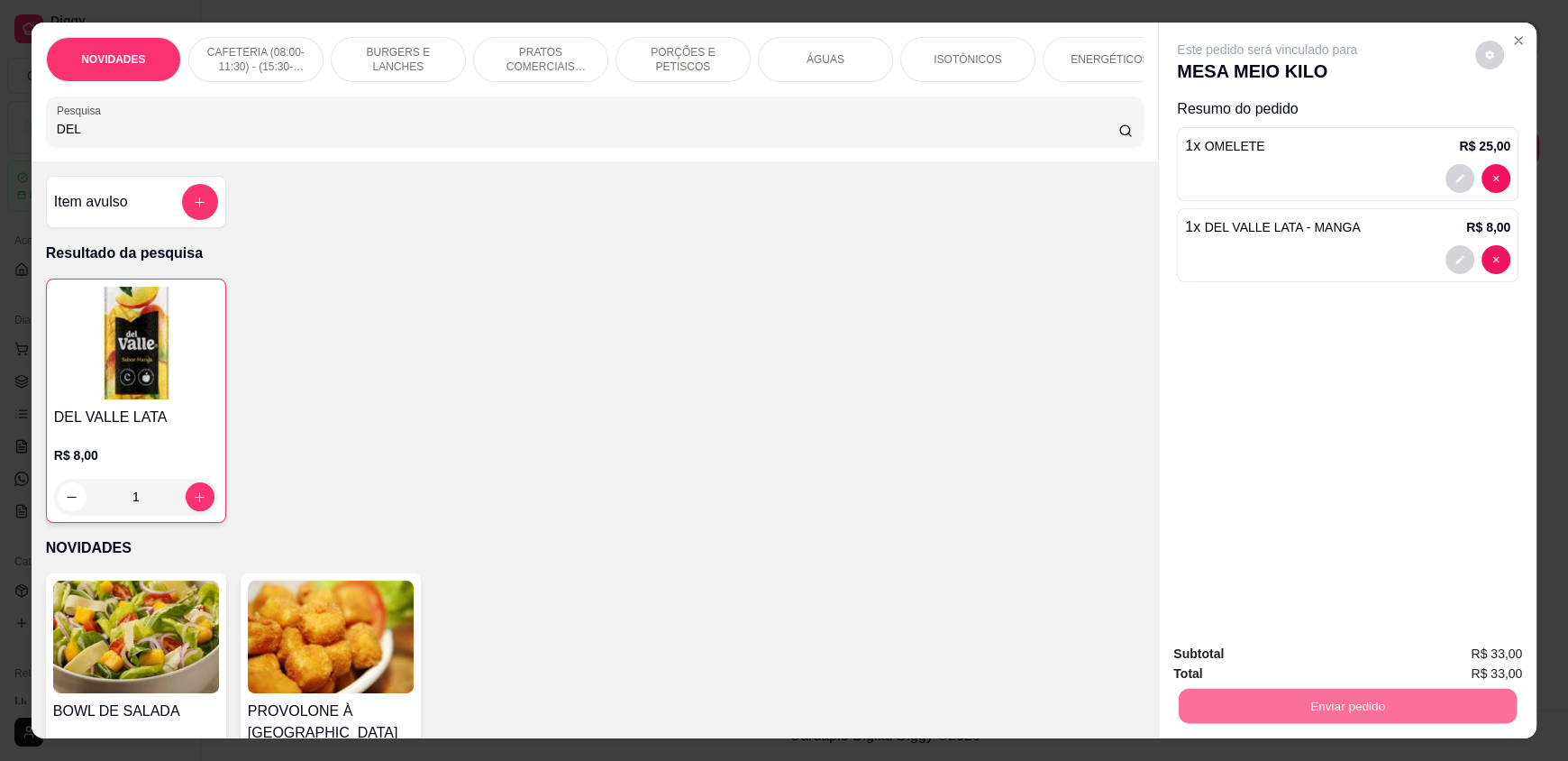
click at [1478, 652] on button "Enviar pedido" at bounding box center [1475, 662] width 102 height 35
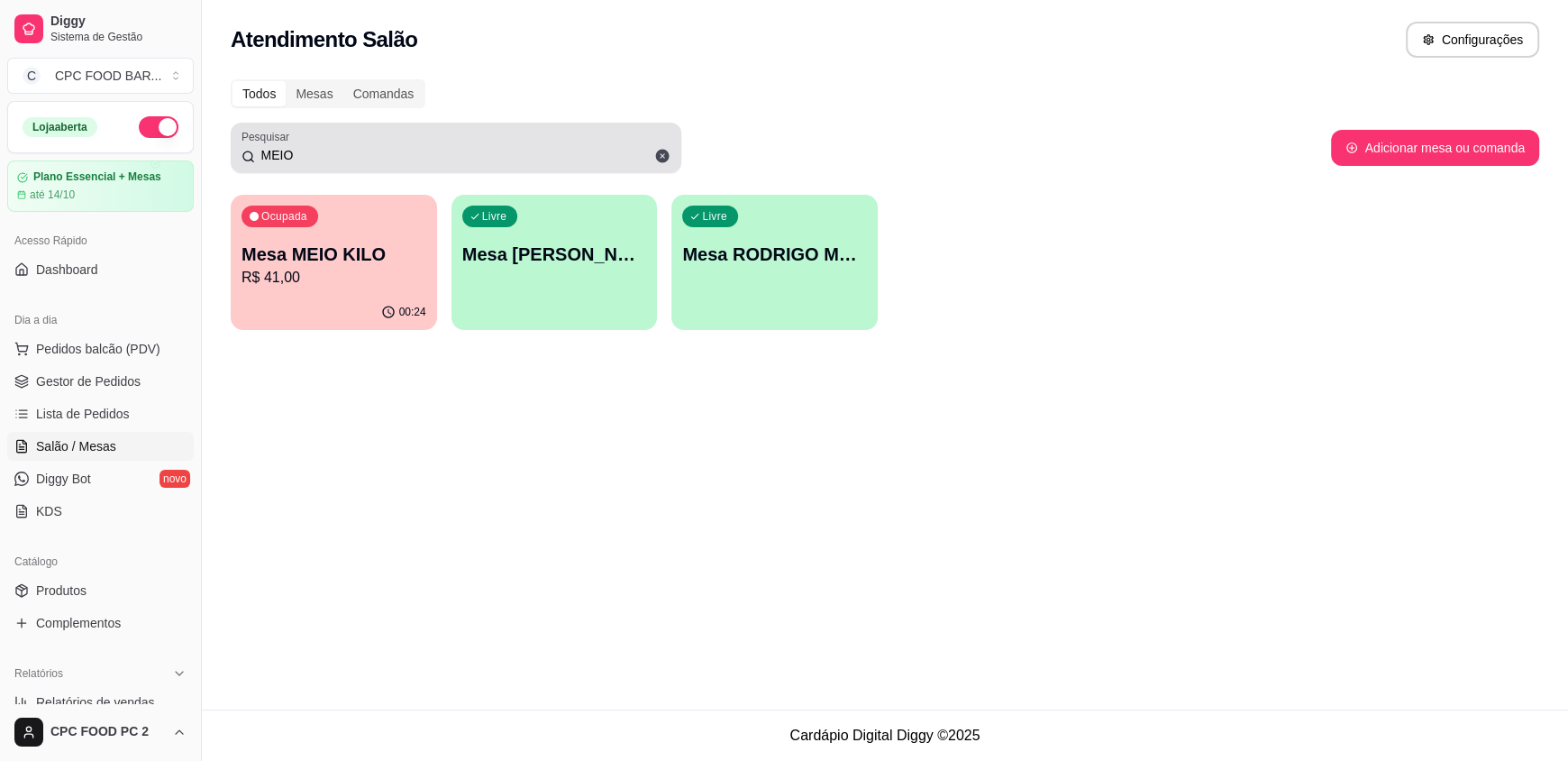
click at [321, 157] on input "MEIO" at bounding box center [462, 155] width 415 height 18
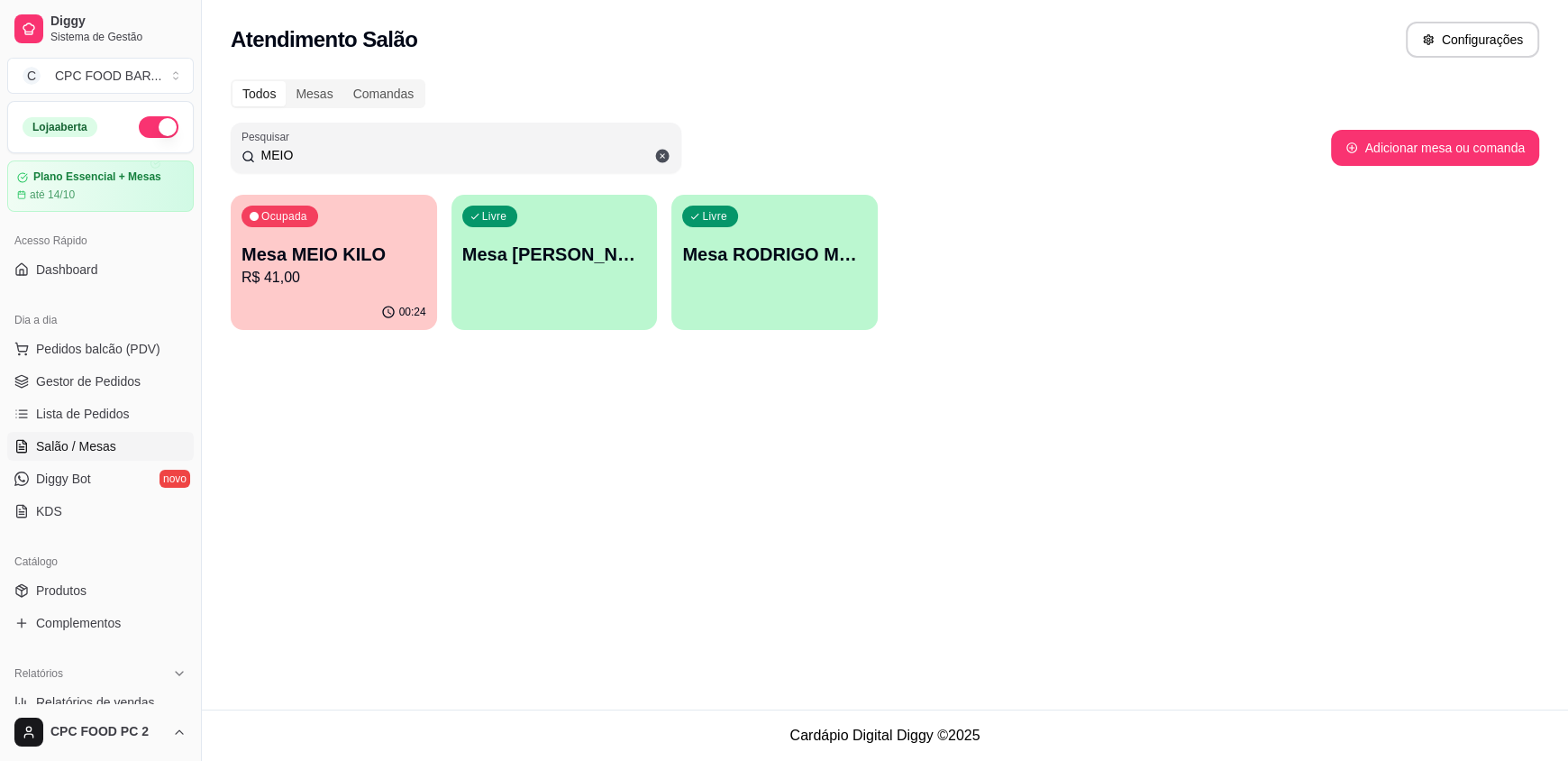
click at [319, 156] on input "MEIO" at bounding box center [462, 155] width 415 height 18
click at [358, 258] on p "Mesa MEIO KILO" at bounding box center [334, 255] width 184 height 26
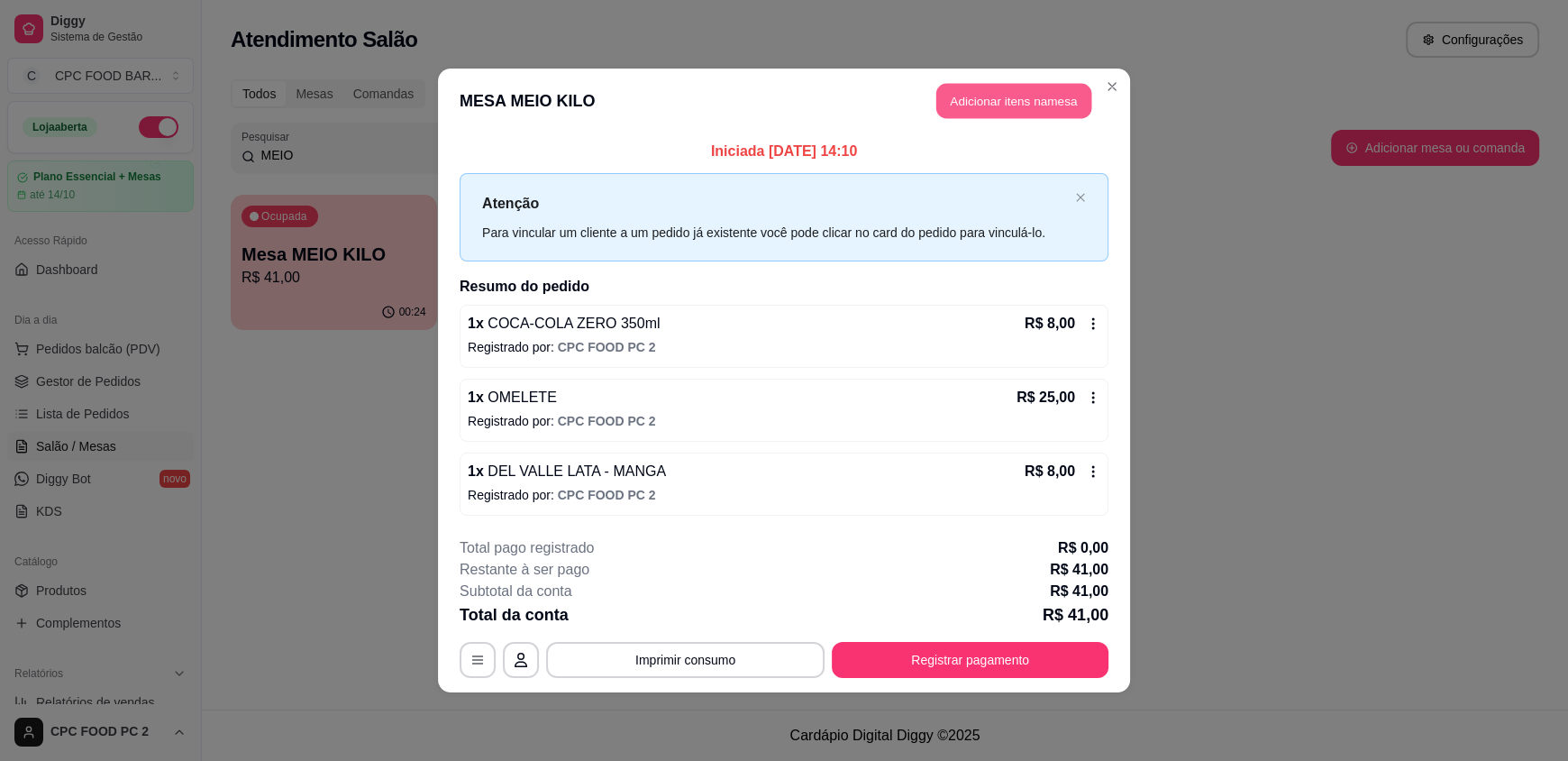
click at [1062, 100] on button "Adicionar itens na mesa" at bounding box center [1013, 101] width 155 height 36
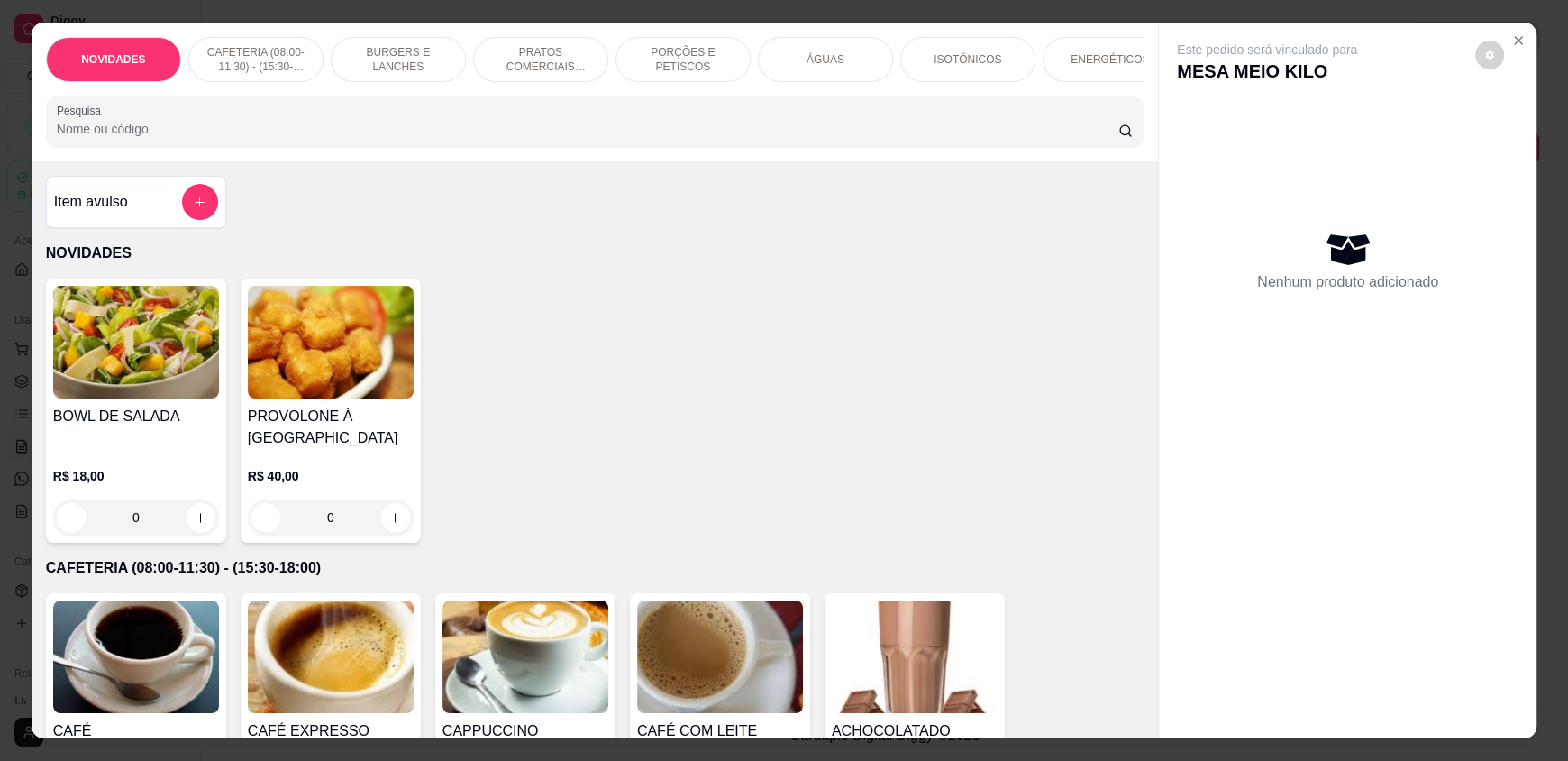
click at [311, 138] on input "Pesquisa" at bounding box center [587, 129] width 1063 height 18
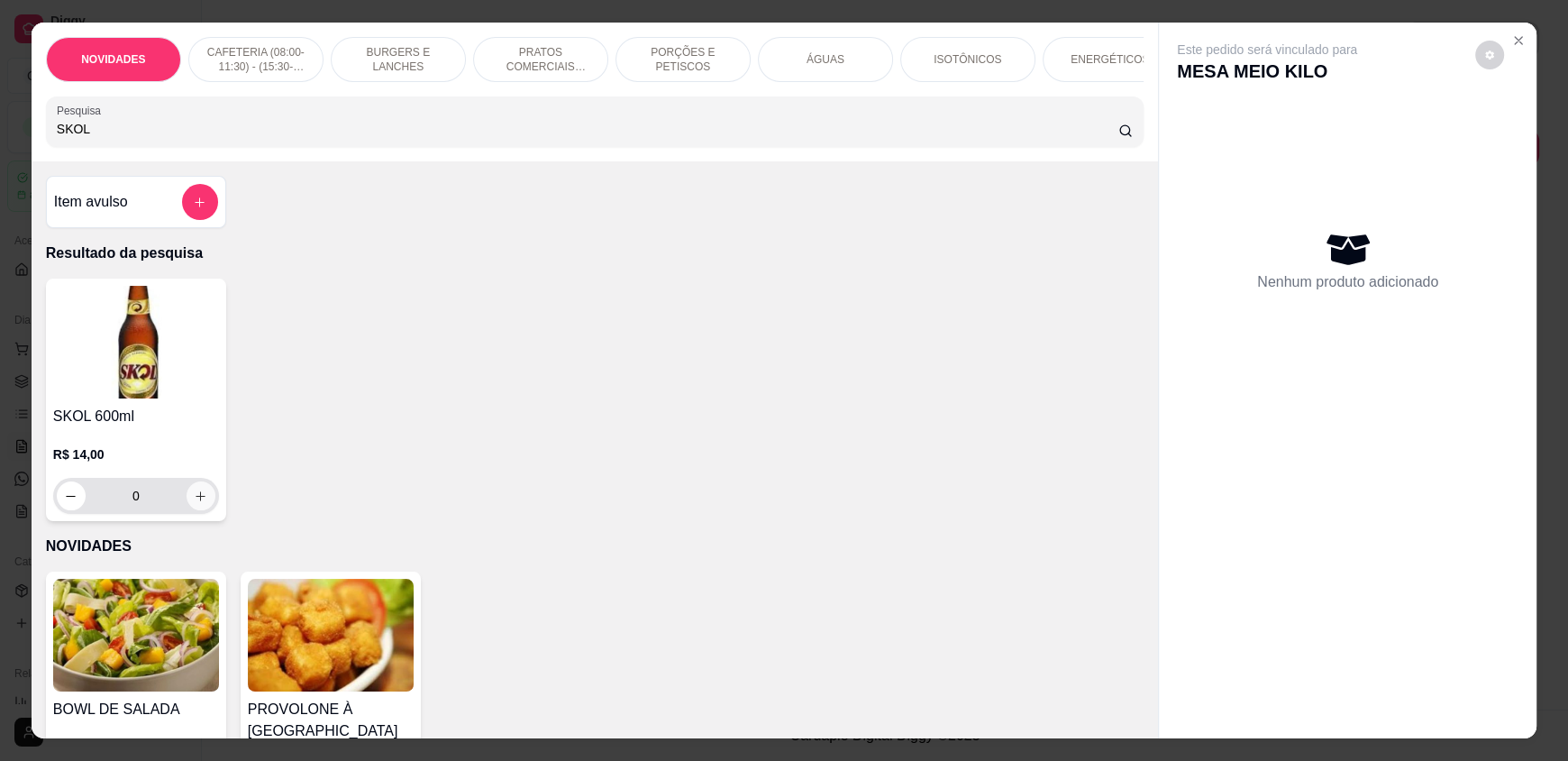
type input "SKOL"
click at [200, 510] on button "increase-product-quantity" at bounding box center [201, 495] width 29 height 29
type input "1"
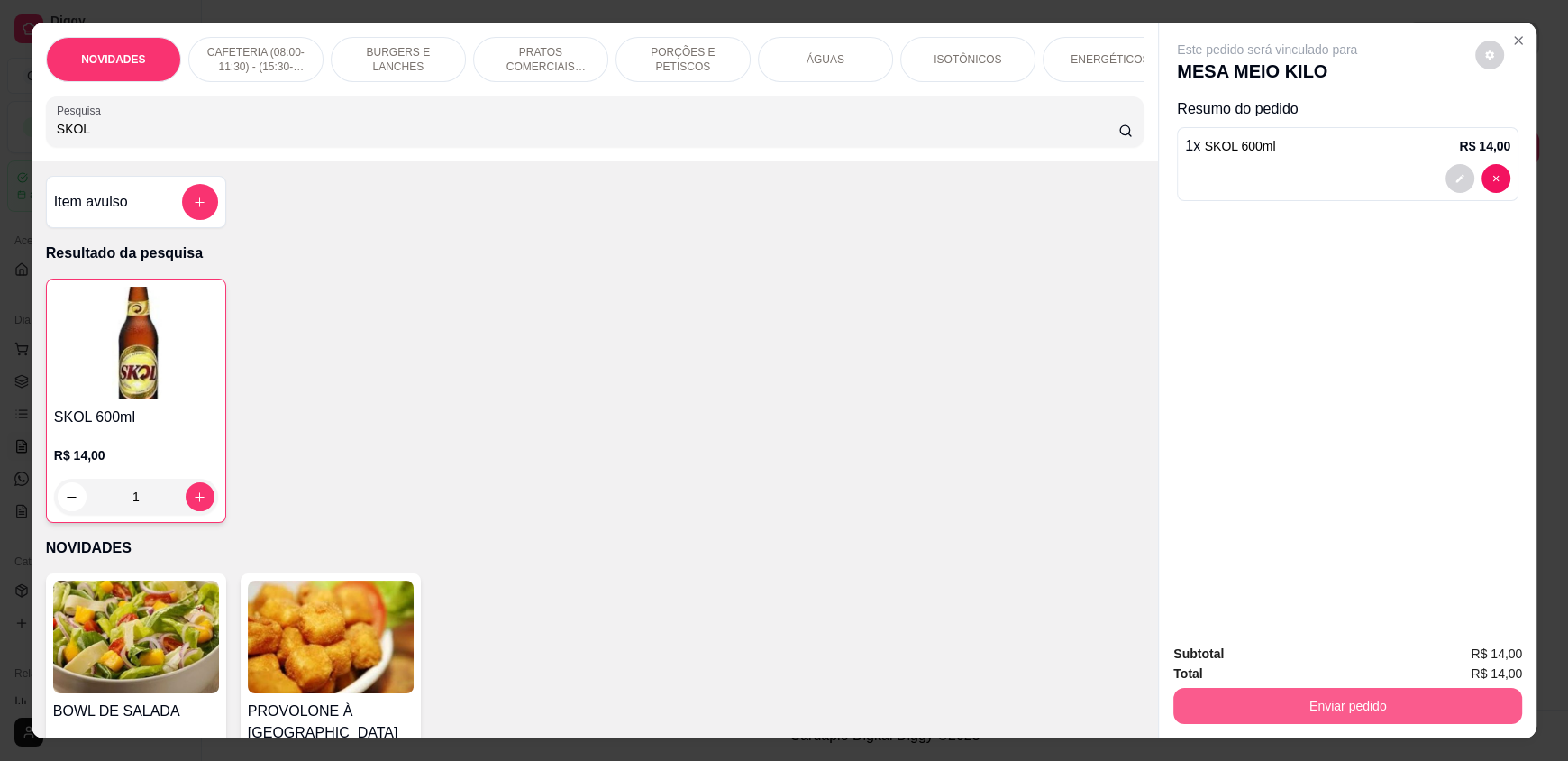
click at [1309, 704] on button "Enviar pedido" at bounding box center [1347, 706] width 348 height 36
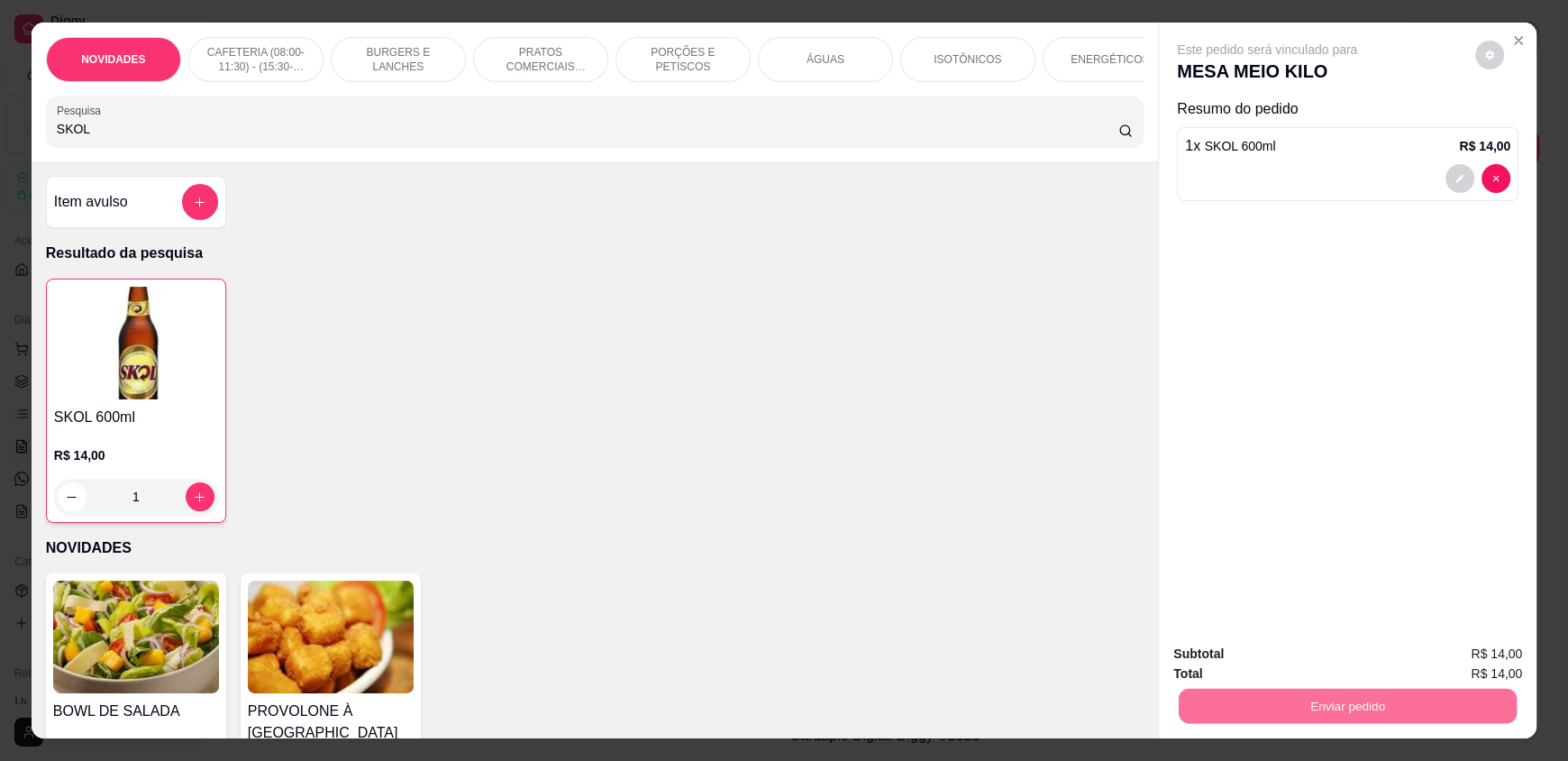
click at [1485, 659] on button "Enviar pedido" at bounding box center [1475, 662] width 102 height 35
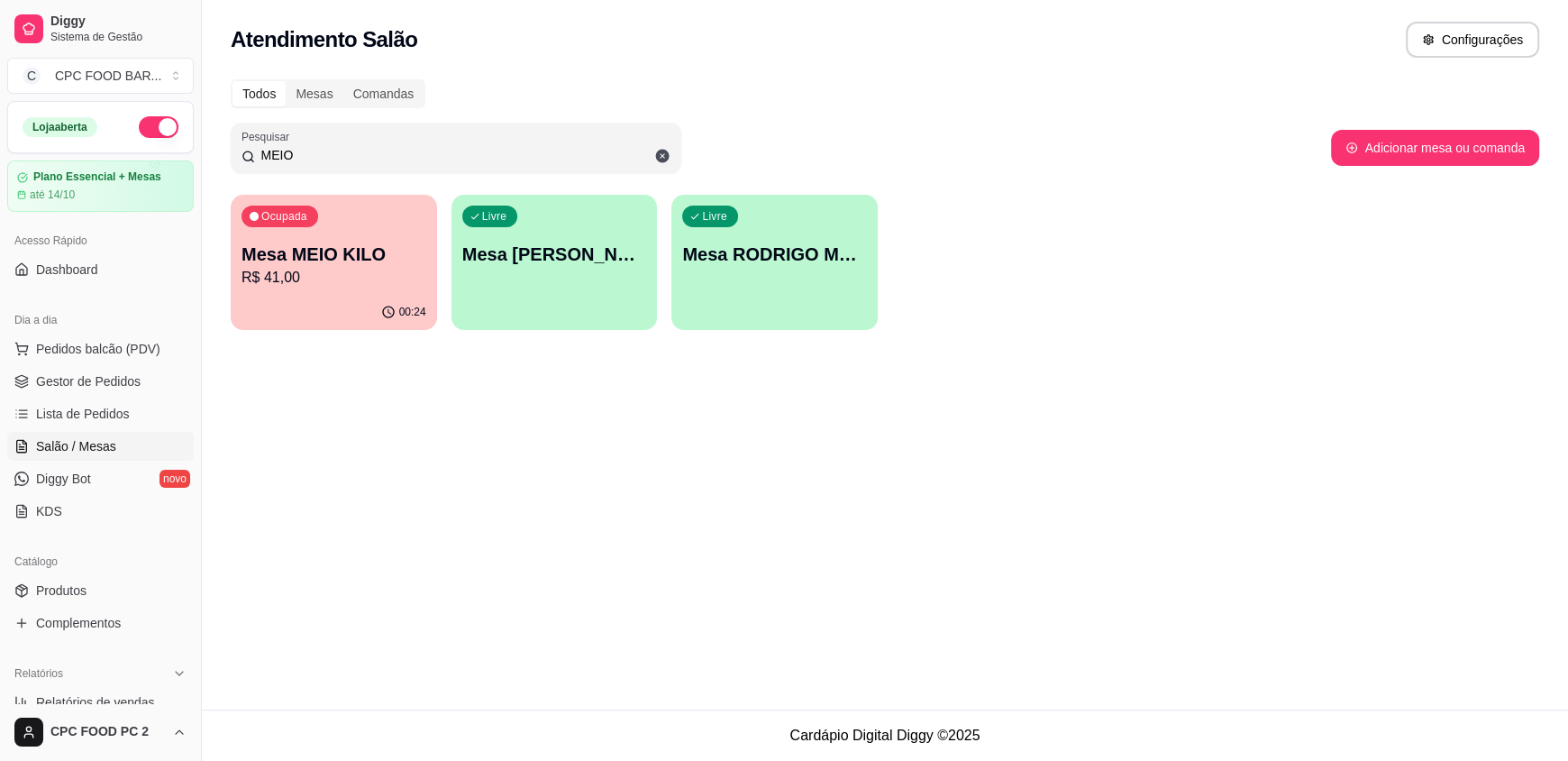
click at [363, 161] on input "MEIO" at bounding box center [462, 155] width 415 height 18
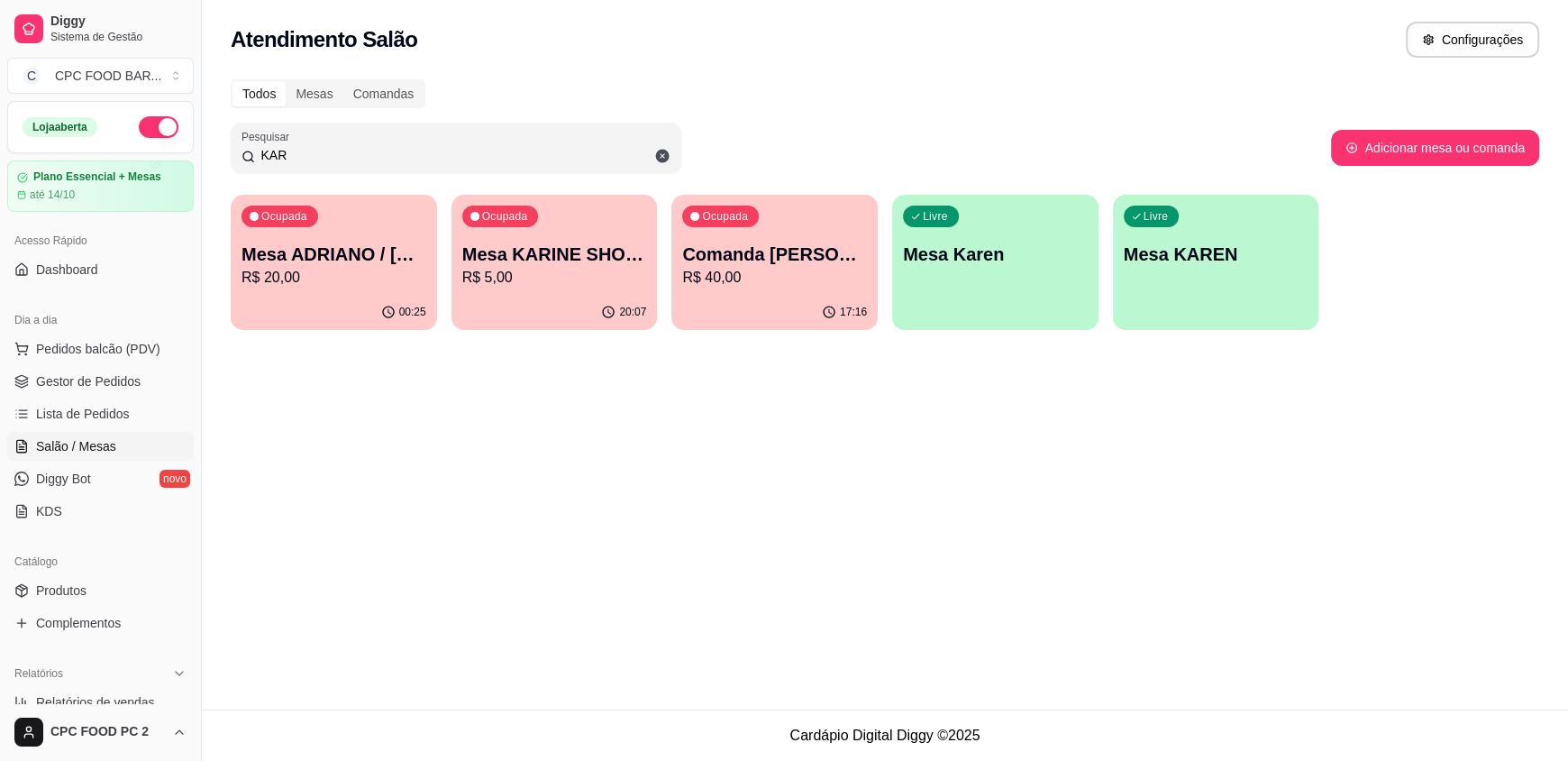
type input "KAR"
click at [306, 293] on button "Ocupada Mesa ADRIANO / [PERSON_NAME] 3940 R$ 20,00 00:25" at bounding box center [333, 262] width 200 height 131
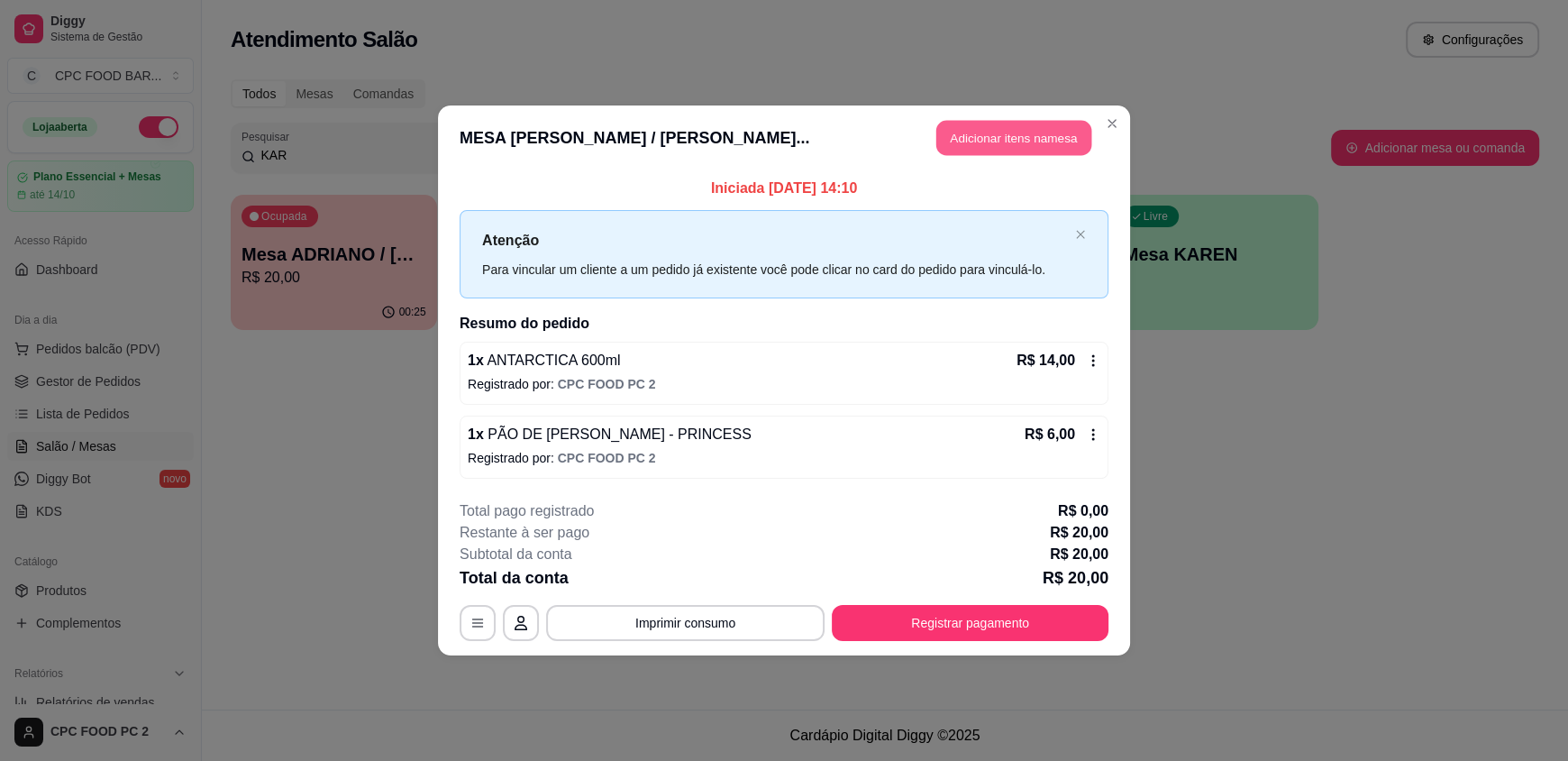
click at [981, 140] on button "Adicionar itens na mesa" at bounding box center [1013, 138] width 155 height 36
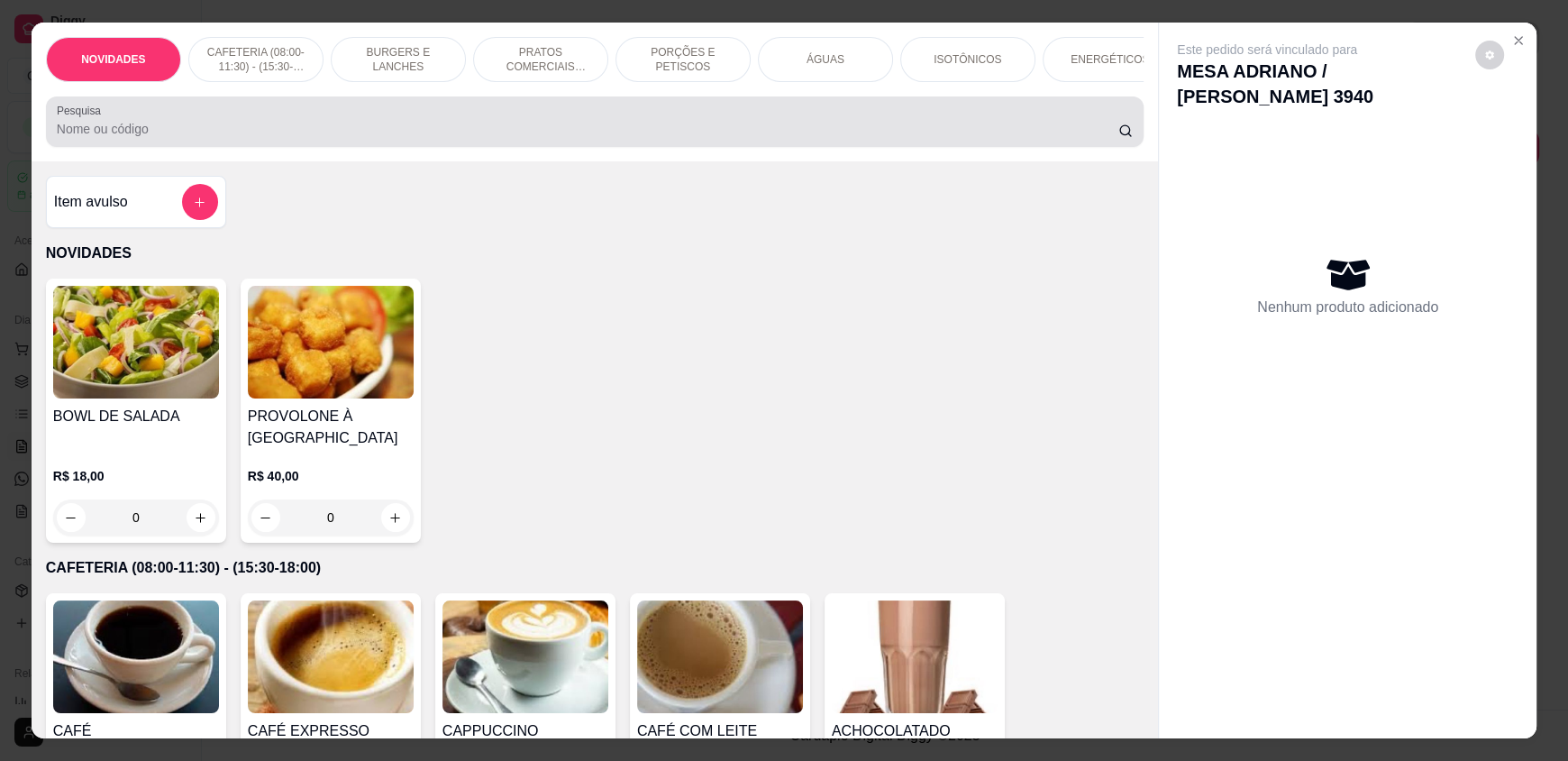
click at [498, 136] on input "Pesquisa" at bounding box center [587, 129] width 1063 height 18
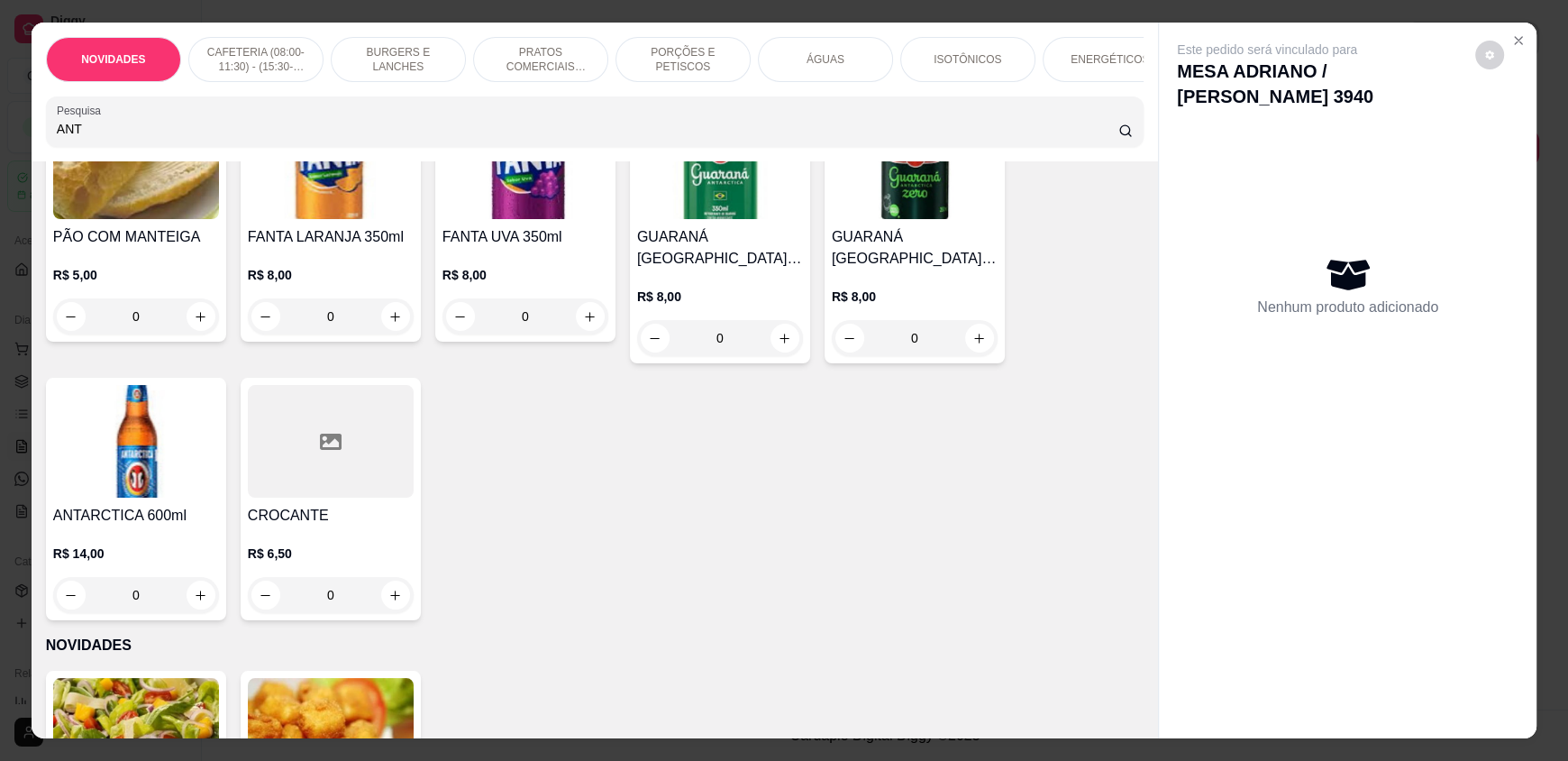
scroll to position [181, 0]
type input "ANT"
click at [200, 606] on button "increase-product-quantity" at bounding box center [201, 594] width 29 height 29
type input "1"
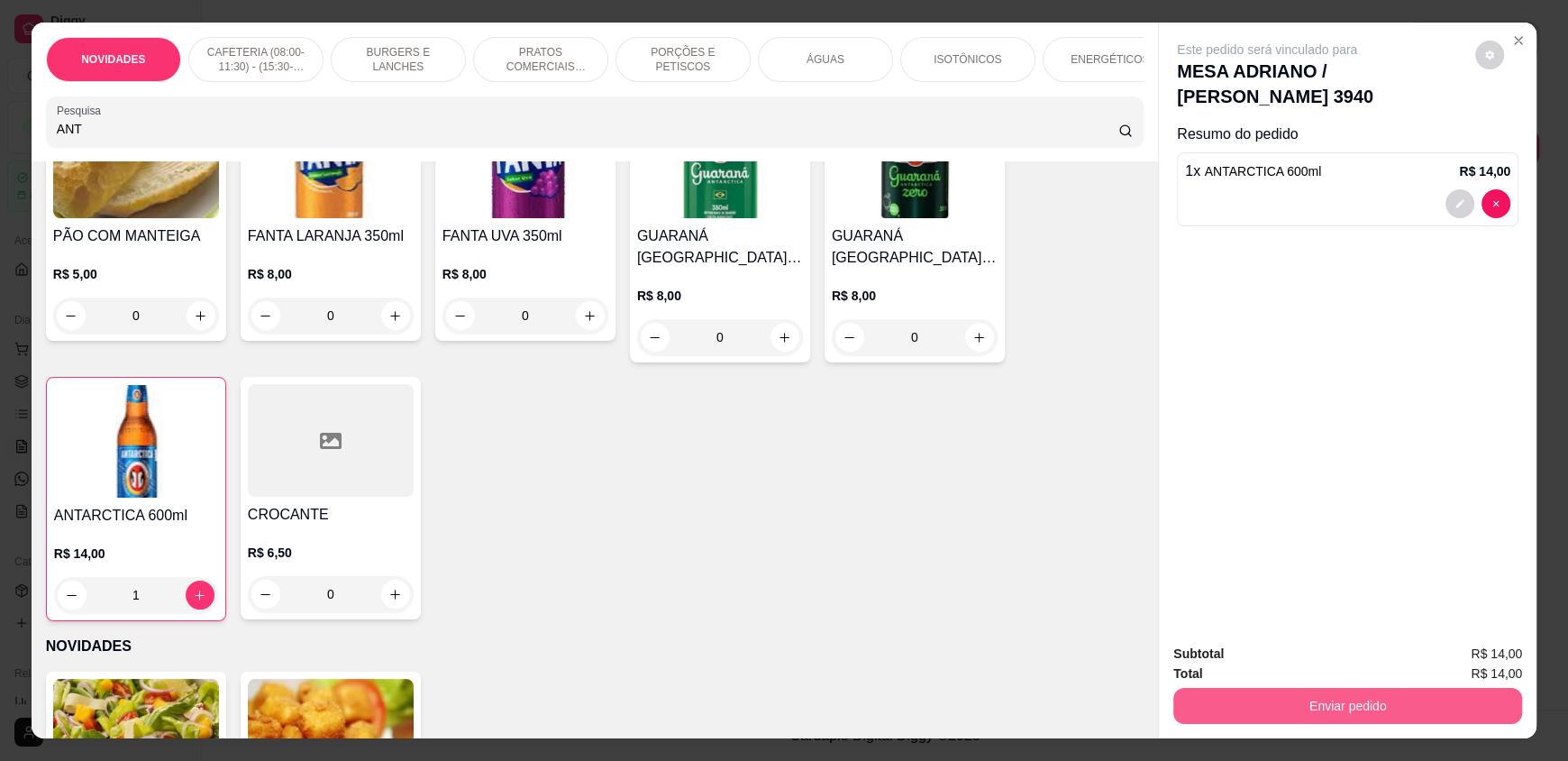
click at [1277, 704] on button "Enviar pedido" at bounding box center [1347, 706] width 348 height 36
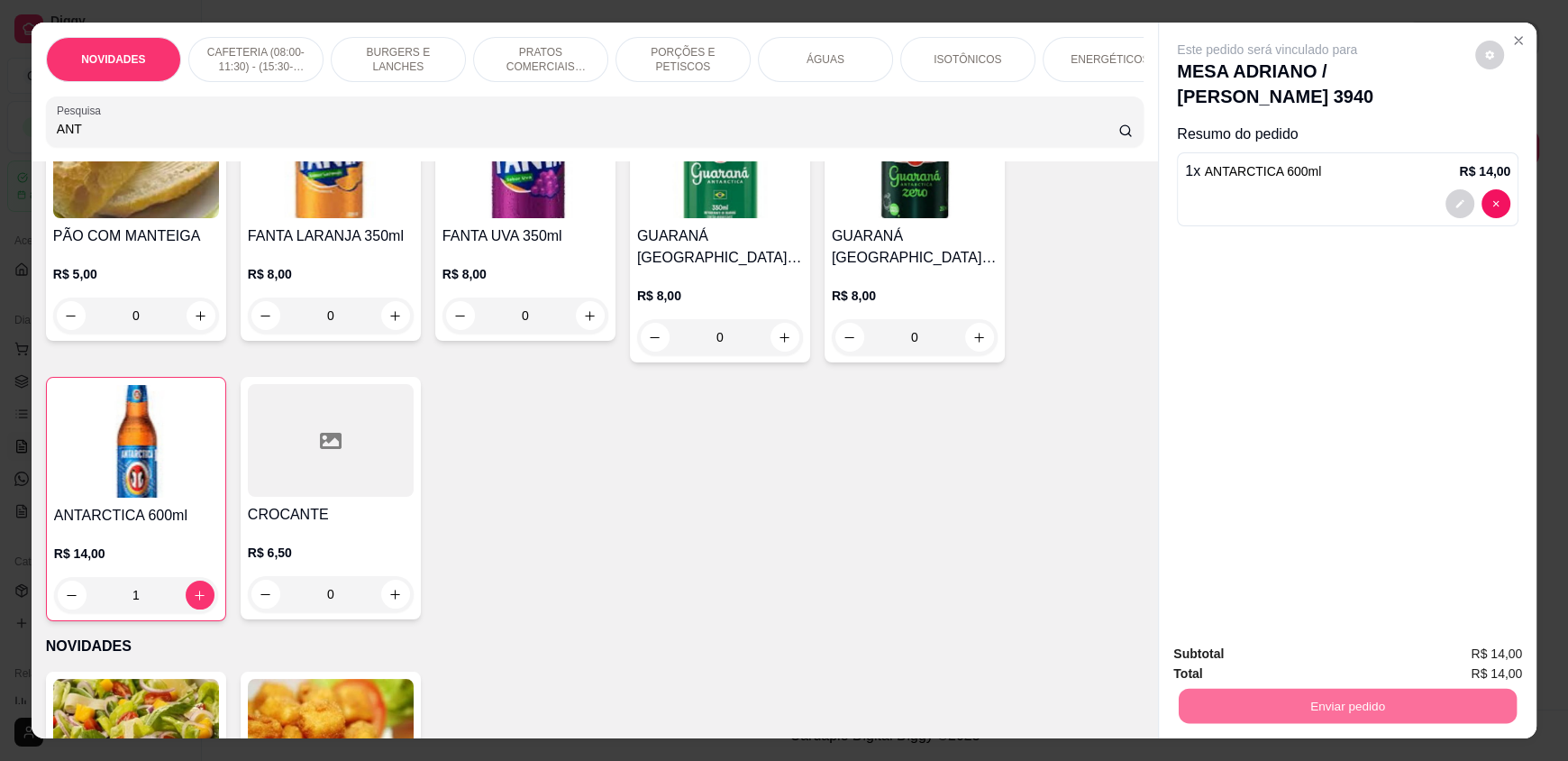
click at [1475, 644] on button "Enviar pedido" at bounding box center [1475, 661] width 99 height 34
